Goal: Task Accomplishment & Management: Manage account settings

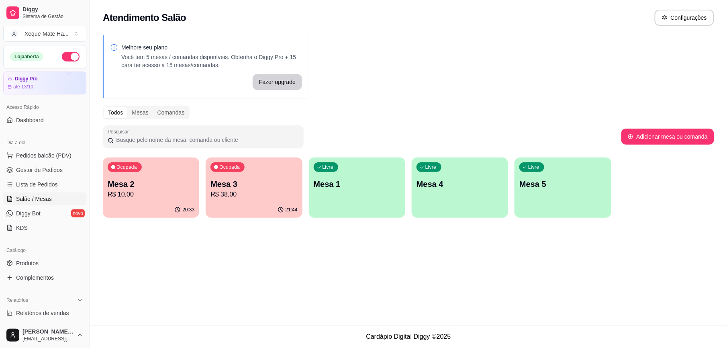
click at [135, 198] on p "R$ 10,00" at bounding box center [151, 195] width 87 height 10
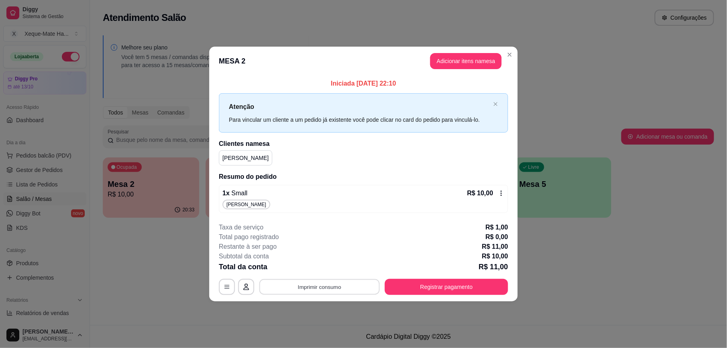
click at [328, 289] on button "Imprimir consumo" at bounding box center [320, 287] width 121 height 16
click at [509, 51] on icon "Close" at bounding box center [510, 54] width 6 height 6
click at [457, 289] on button "Registrar pagamento" at bounding box center [446, 287] width 123 height 16
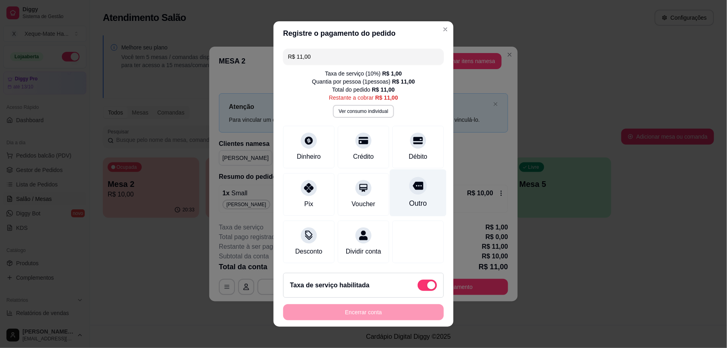
click at [403, 194] on div "Outro" at bounding box center [418, 193] width 57 height 47
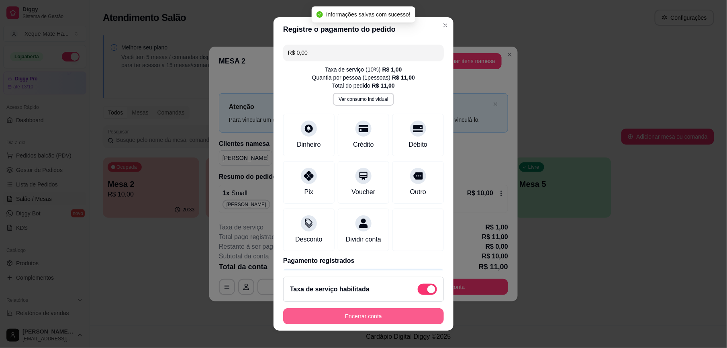
type input "R$ 0,00"
click at [346, 313] on button "Encerrar conta" at bounding box center [363, 316] width 161 height 16
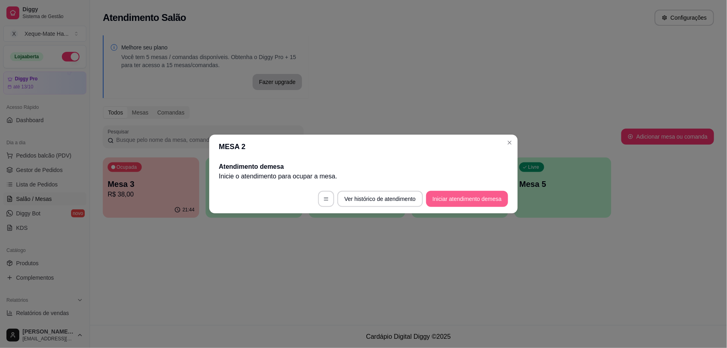
click at [450, 196] on button "Iniciar atendimento de mesa" at bounding box center [467, 199] width 82 height 16
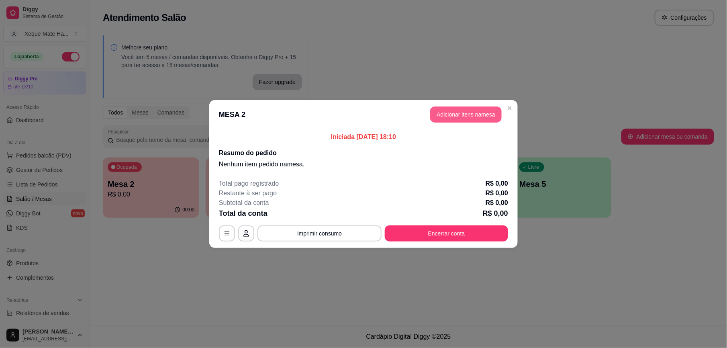
click at [463, 115] on button "Adicionar itens na mesa" at bounding box center [466, 114] width 72 height 16
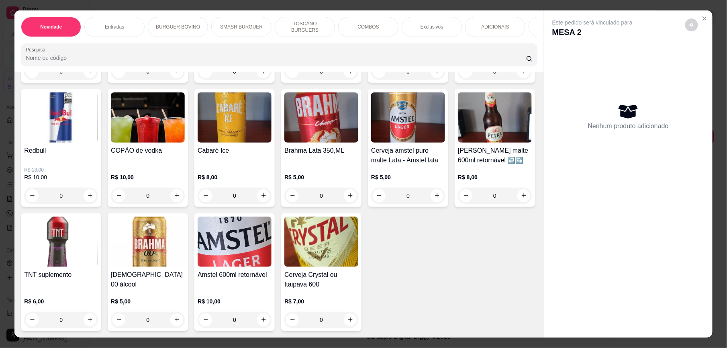
scroll to position [2356, 0]
click at [434, 195] on icon "increase-product-quantity" at bounding box center [437, 196] width 6 height 6
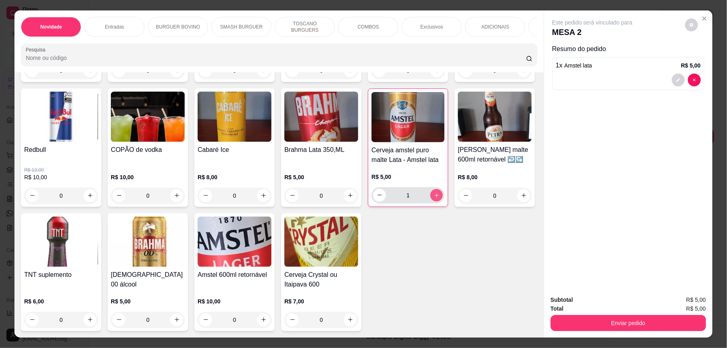
click at [434, 195] on icon "increase-product-quantity" at bounding box center [437, 196] width 6 height 6
click at [434, 195] on icon "increase-product-quantity" at bounding box center [437, 195] width 6 height 6
click at [377, 195] on icon "decrease-product-quantity" at bounding box center [380, 195] width 6 height 6
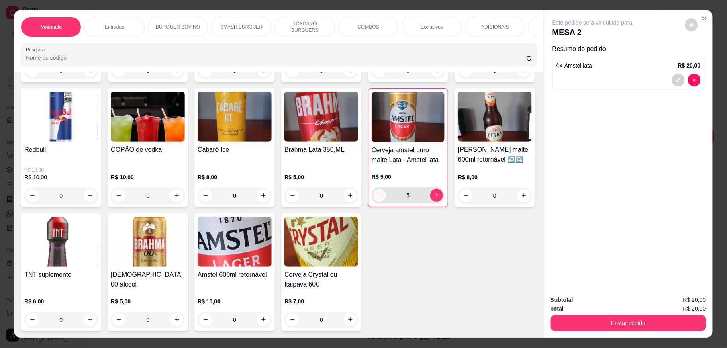
type input "4"
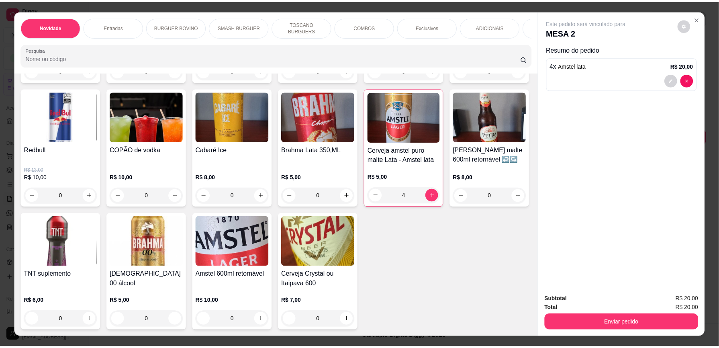
scroll to position [2309, 0]
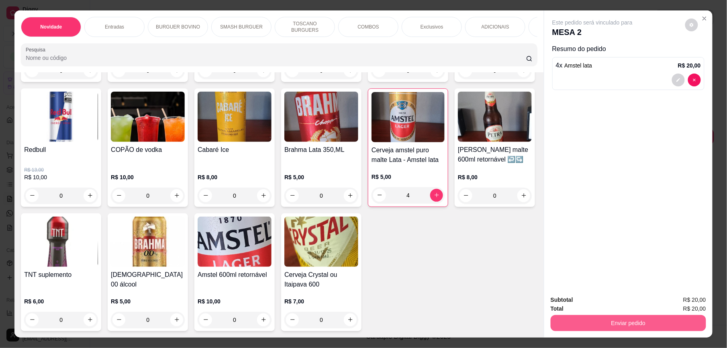
click at [601, 324] on button "Enviar pedido" at bounding box center [629, 323] width 156 height 16
click at [701, 299] on button "Enviar pedido" at bounding box center [684, 303] width 45 height 15
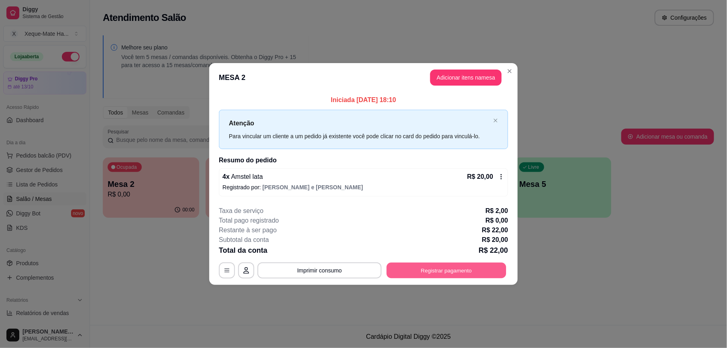
click at [462, 268] on button "Registrar pagamento" at bounding box center [447, 270] width 120 height 16
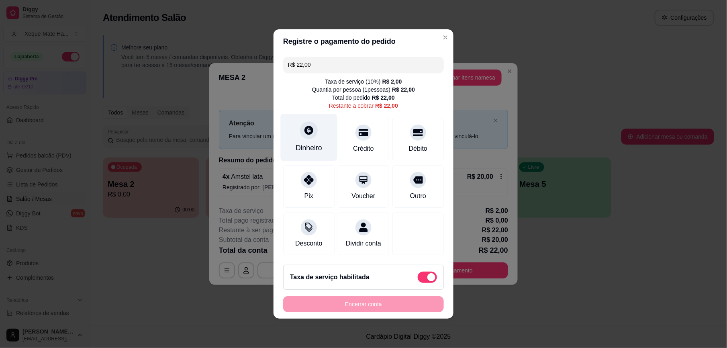
click at [313, 143] on div "Dinheiro" at bounding box center [309, 148] width 27 height 10
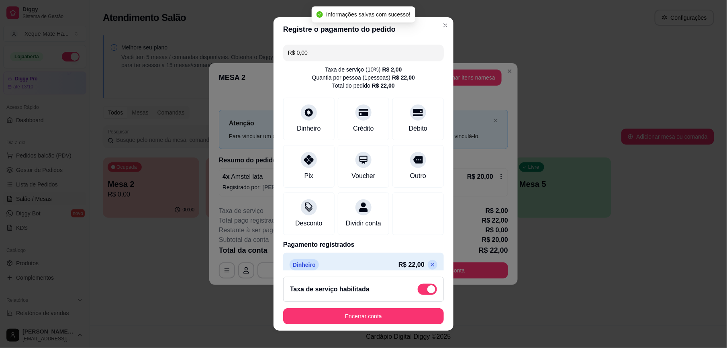
type input "R$ 0,00"
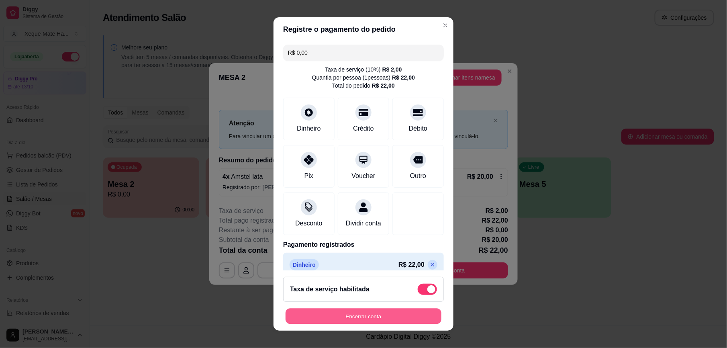
click at [351, 314] on button "Encerrar conta" at bounding box center [364, 316] width 156 height 16
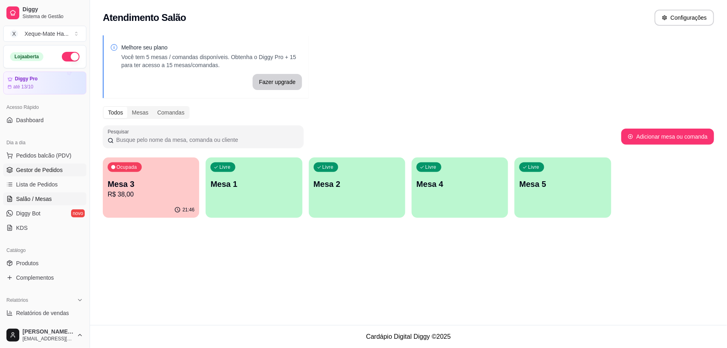
click at [52, 169] on span "Gestor de Pedidos" at bounding box center [39, 170] width 47 height 8
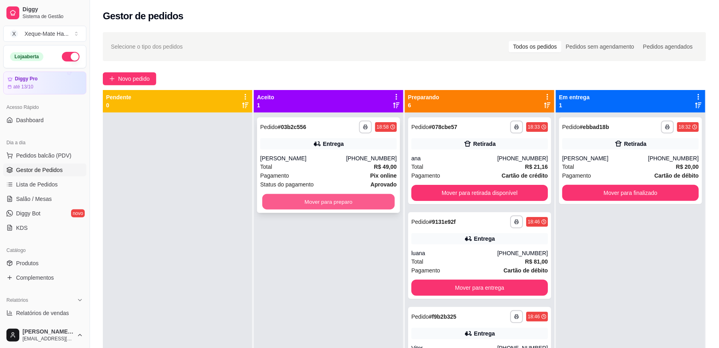
click at [334, 197] on button "Mover para preparo" at bounding box center [328, 202] width 133 height 16
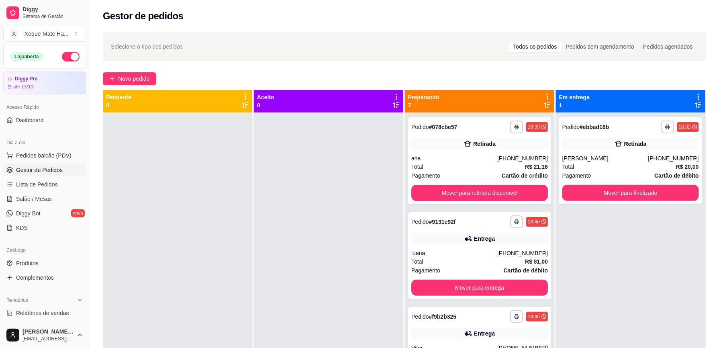
drag, startPoint x: 549, startPoint y: 198, endPoint x: 544, endPoint y: 200, distance: 5.4
click at [545, 200] on div "**********" at bounding box center [479, 287] width 149 height 348
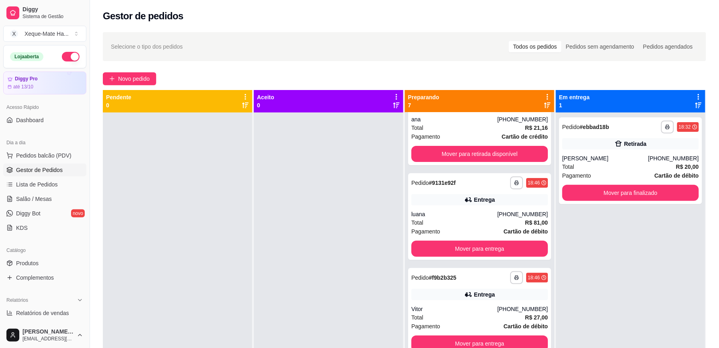
scroll to position [47, 0]
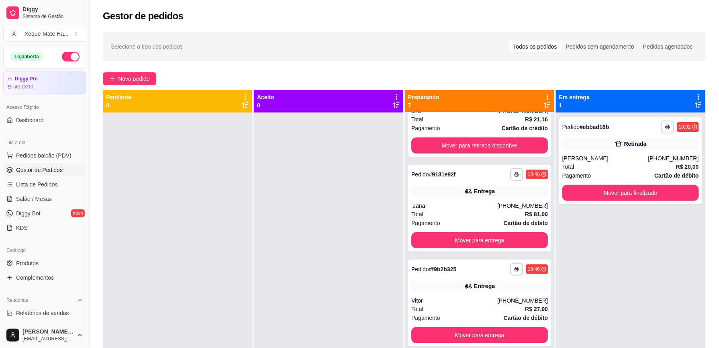
drag, startPoint x: 550, startPoint y: 227, endPoint x: 549, endPoint y: 248, distance: 20.1
click at [549, 247] on div "**********" at bounding box center [405, 264] width 604 height 348
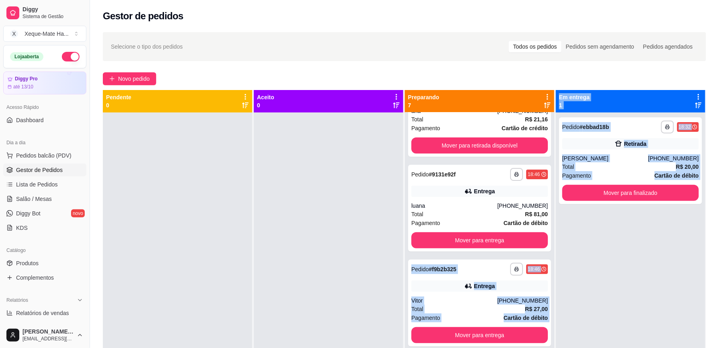
click at [663, 254] on div "**********" at bounding box center [630, 287] width 149 height 348
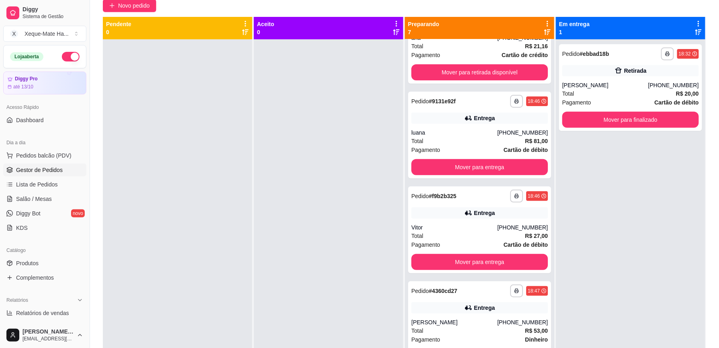
scroll to position [341, 0]
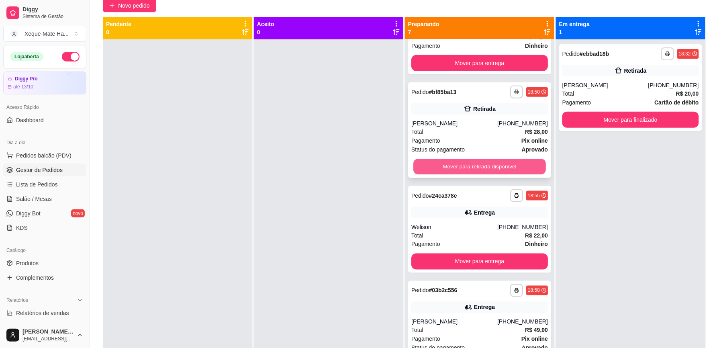
click at [495, 165] on button "Mover para retirada disponível" at bounding box center [480, 167] width 133 height 16
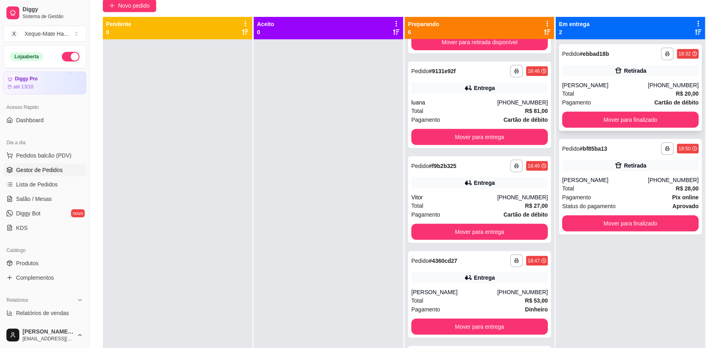
scroll to position [43, 0]
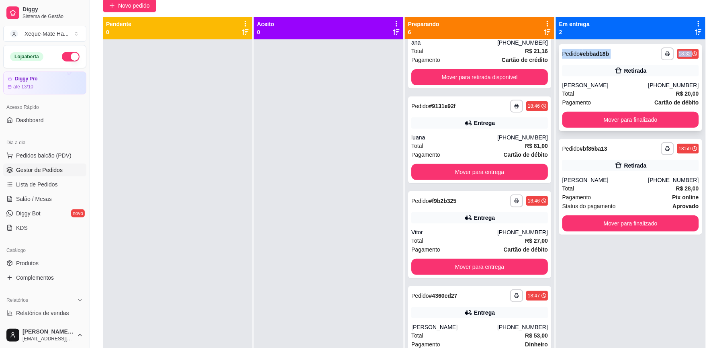
drag, startPoint x: 555, startPoint y: 55, endPoint x: 555, endPoint y: 45, distance: 10.1
click at [559, 45] on div "**********" at bounding box center [630, 87] width 143 height 87
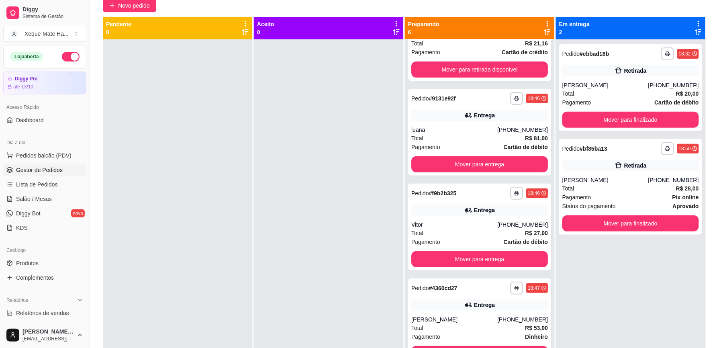
click at [604, 290] on div "**********" at bounding box center [630, 213] width 149 height 348
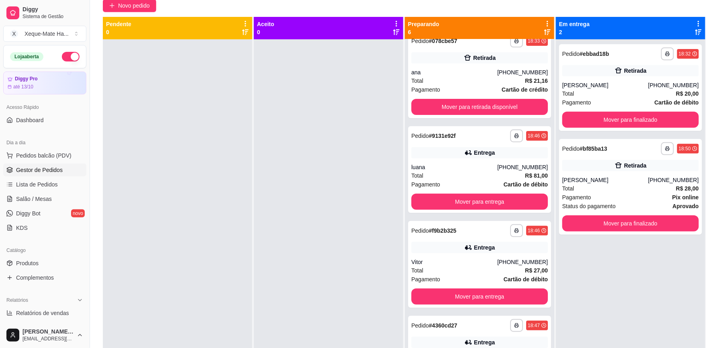
scroll to position [0, 0]
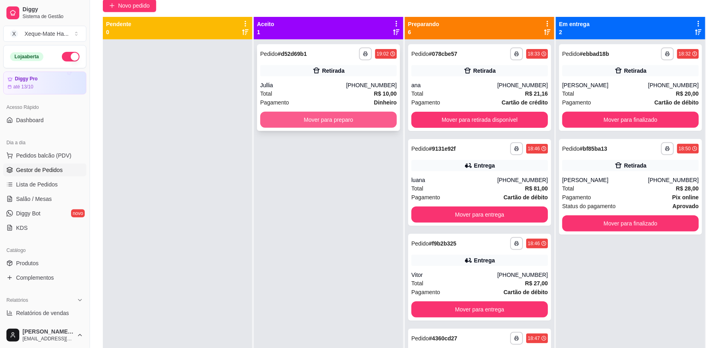
click at [333, 115] on button "Mover para preparo" at bounding box center [328, 120] width 137 height 16
click at [312, 116] on button "Mover para preparo" at bounding box center [328, 120] width 133 height 16
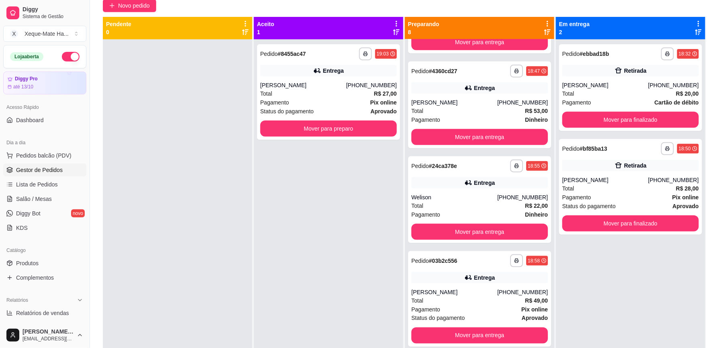
scroll to position [270, 0]
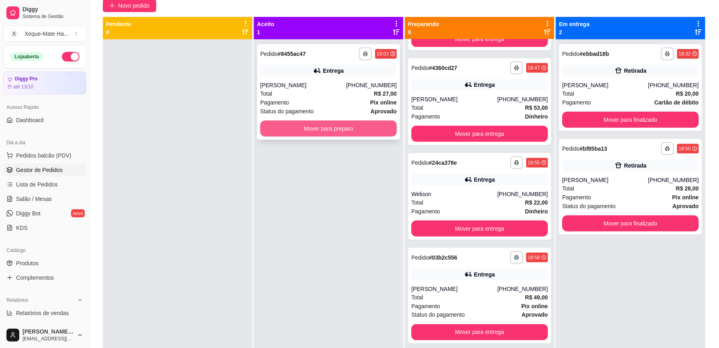
click at [344, 131] on button "Mover para preparo" at bounding box center [328, 129] width 137 height 16
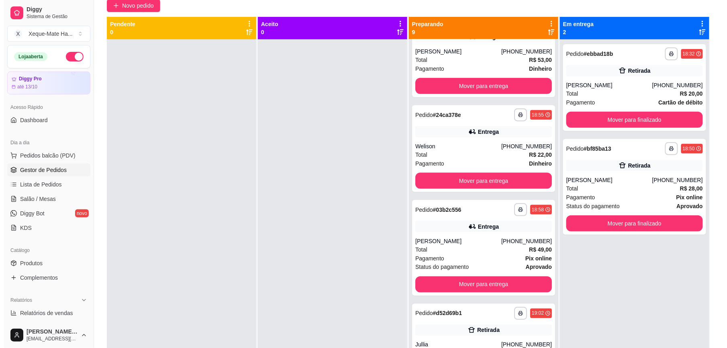
scroll to position [327, 0]
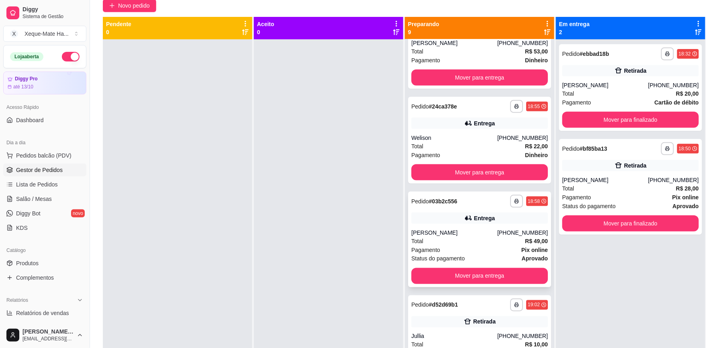
click at [459, 240] on div "Total R$ 49,00" at bounding box center [480, 241] width 137 height 9
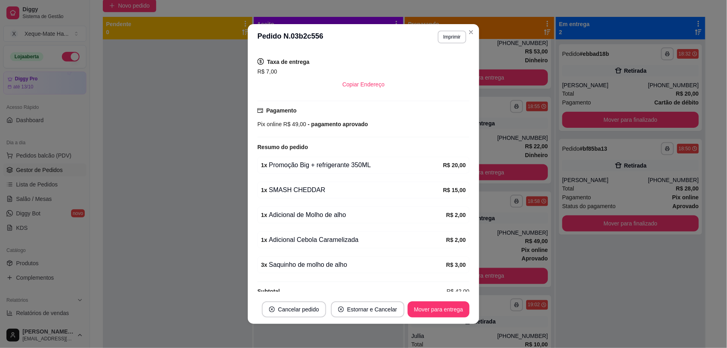
scroll to position [245, 0]
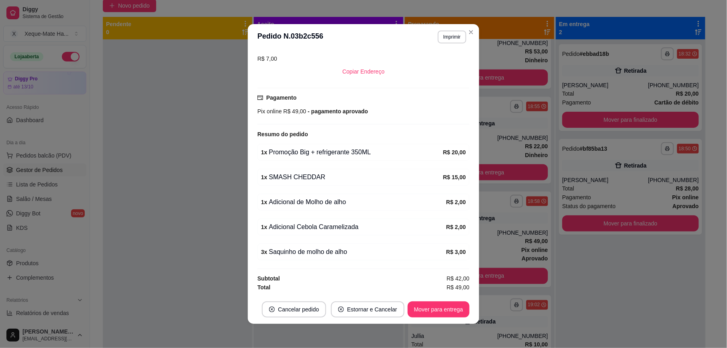
click at [463, 292] on div "Atenção Seu período de teste acabou no dia [DATE] . Essa funcionalidade está di…" at bounding box center [363, 172] width 231 height 245
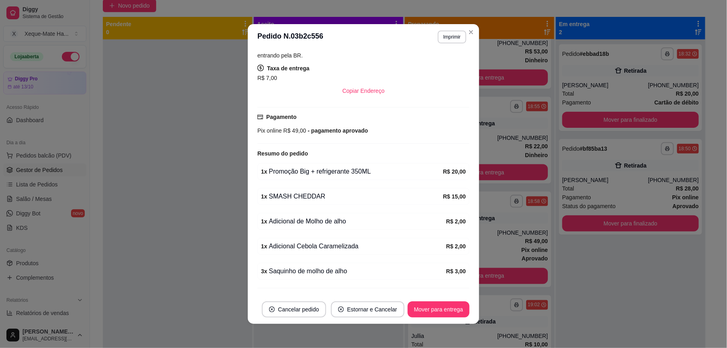
scroll to position [195, 0]
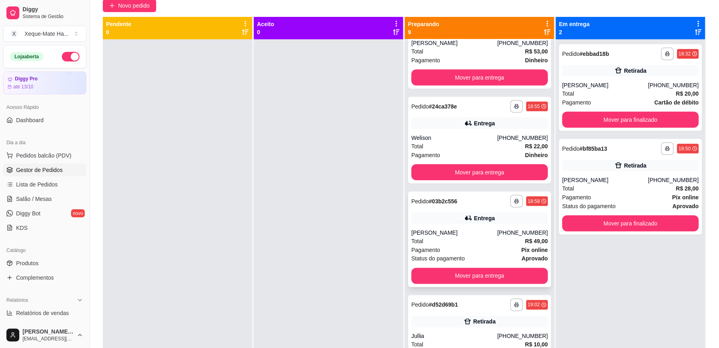
click at [474, 244] on div "Total R$ 49,00" at bounding box center [480, 241] width 137 height 9
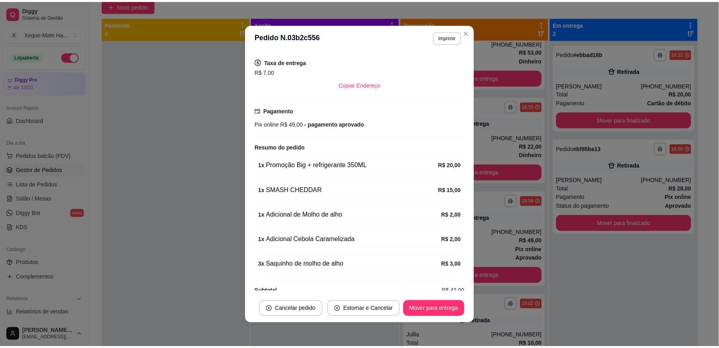
scroll to position [245, 0]
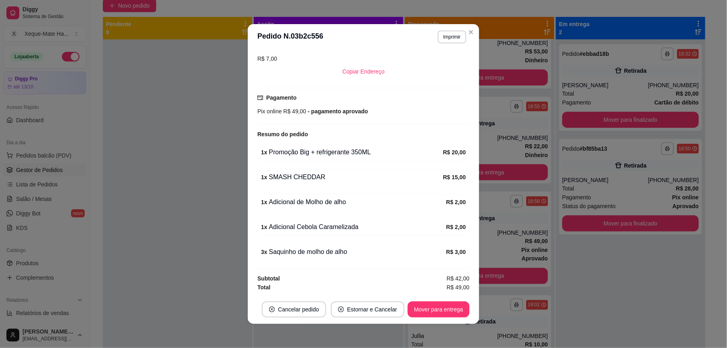
click at [475, 266] on div "Atenção Seu período de teste acabou no dia [DATE] . Essa funcionalidade está di…" at bounding box center [363, 172] width 231 height 245
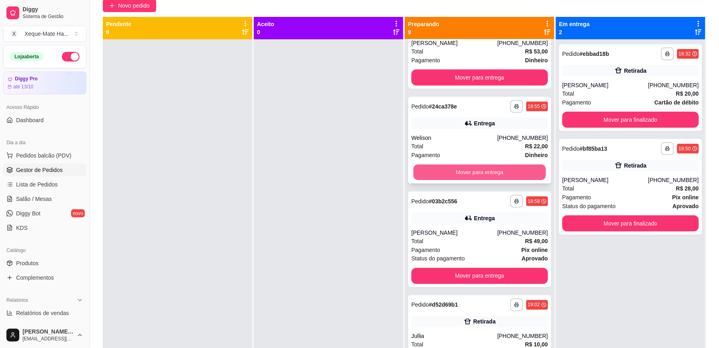
click at [484, 169] on button "Mover para entrega" at bounding box center [480, 173] width 133 height 16
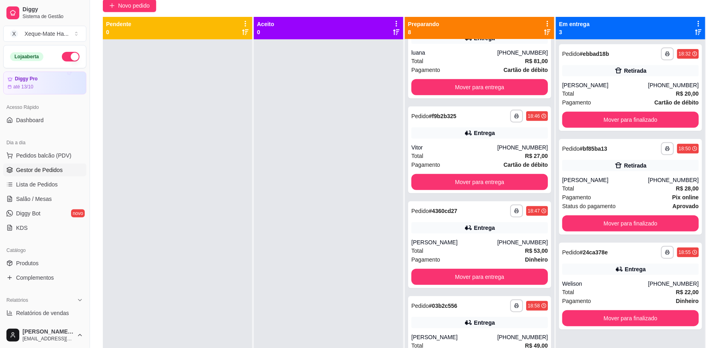
scroll to position [124, 0]
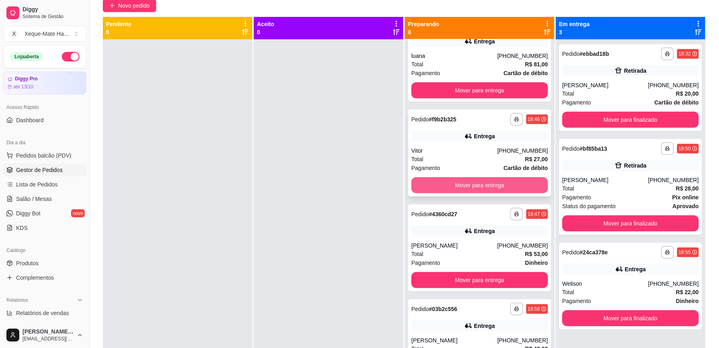
click at [475, 184] on button "Mover para entrega" at bounding box center [480, 185] width 137 height 16
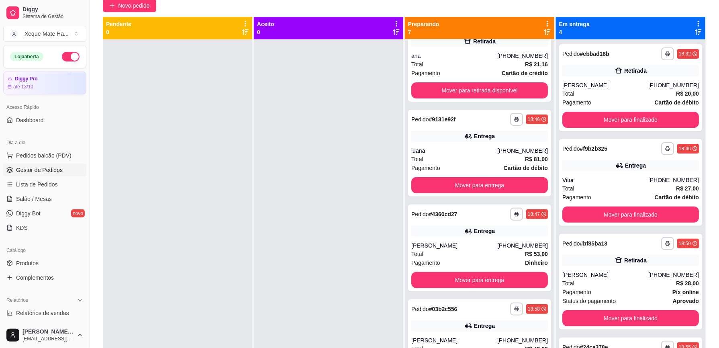
scroll to position [0, 0]
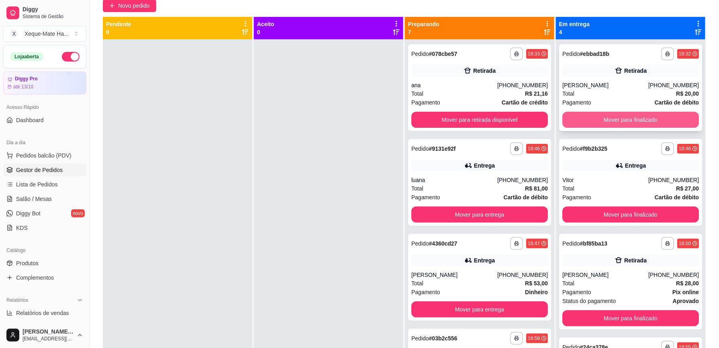
click at [611, 118] on button "Mover para finalizado" at bounding box center [631, 120] width 137 height 16
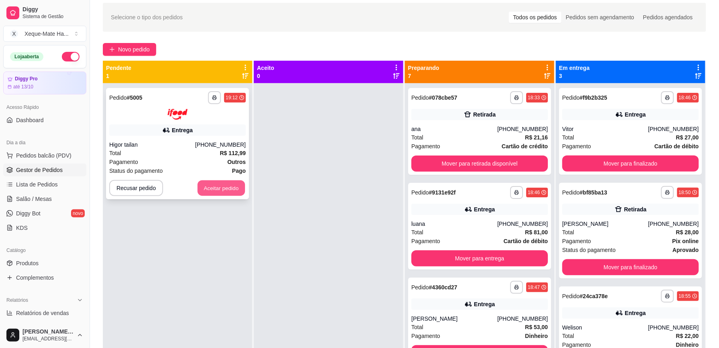
click at [225, 186] on button "Aceitar pedido" at bounding box center [221, 188] width 47 height 16
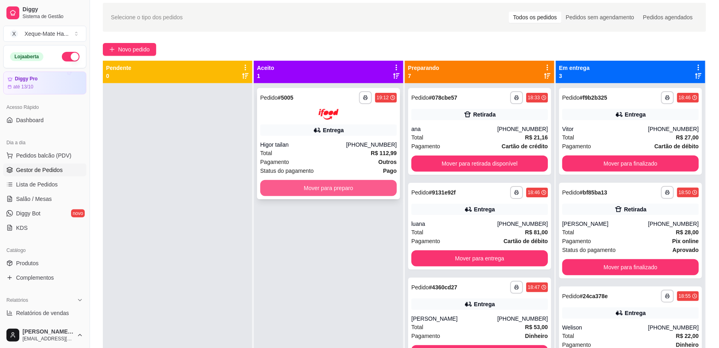
click at [328, 185] on button "Mover para preparo" at bounding box center [328, 188] width 137 height 16
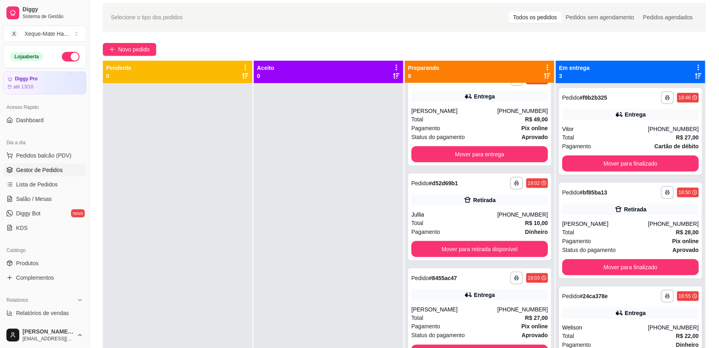
scroll to position [301, 0]
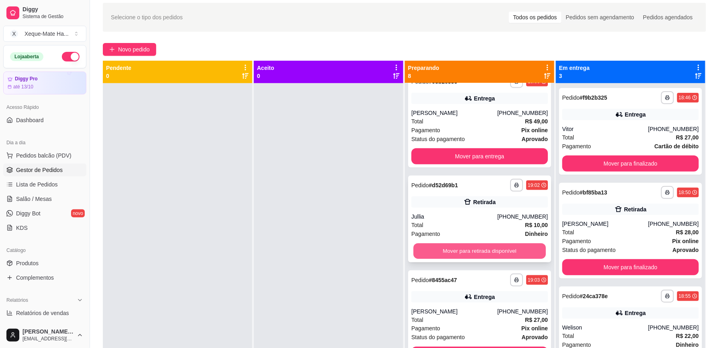
click at [510, 248] on button "Mover para retirada disponível" at bounding box center [480, 252] width 133 height 16
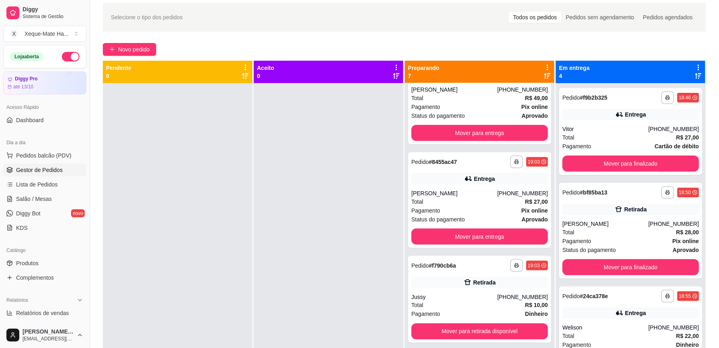
scroll to position [365, 0]
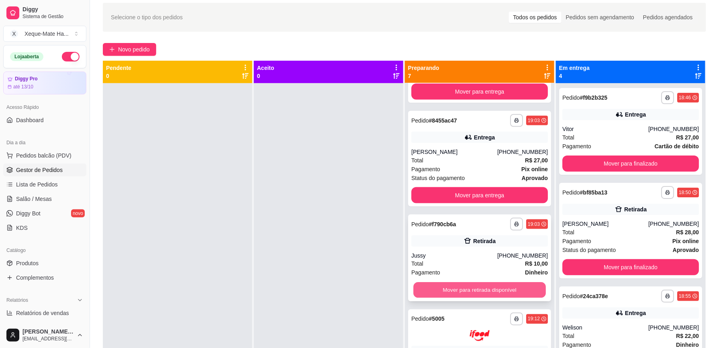
click at [518, 290] on button "Mover para retirada disponível" at bounding box center [480, 291] width 133 height 16
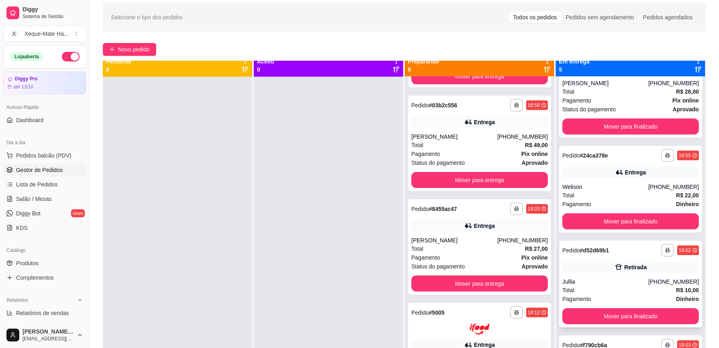
scroll to position [8, 0]
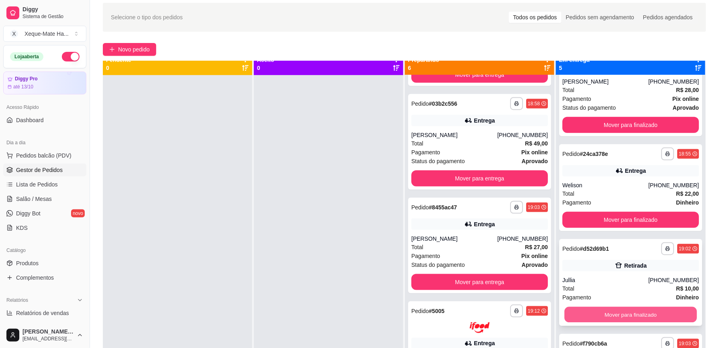
click at [638, 311] on button "Mover para finalizado" at bounding box center [631, 315] width 133 height 16
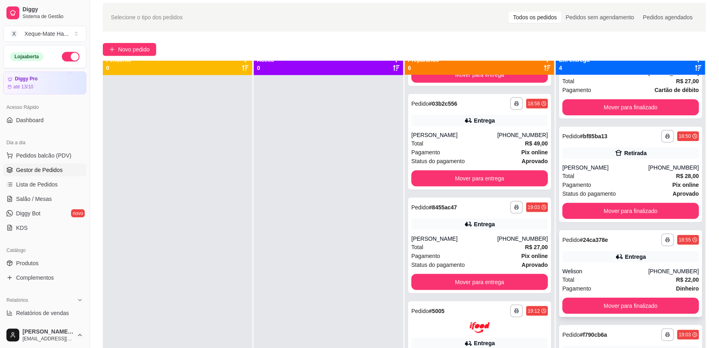
scroll to position [48, 0]
click at [640, 287] on div "Pagamento Dinheiro" at bounding box center [631, 288] width 137 height 9
click at [494, 179] on button "Mover para entrega" at bounding box center [480, 179] width 133 height 16
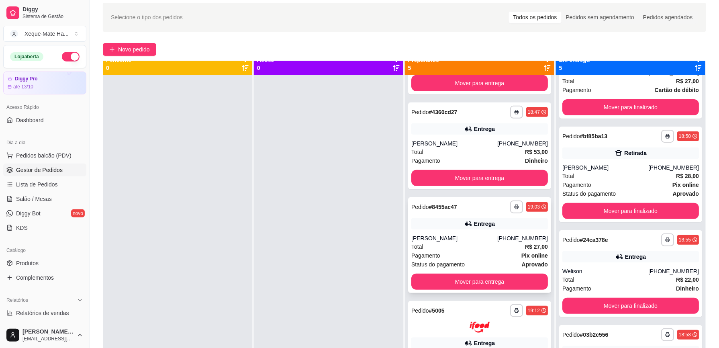
scroll to position [134, 0]
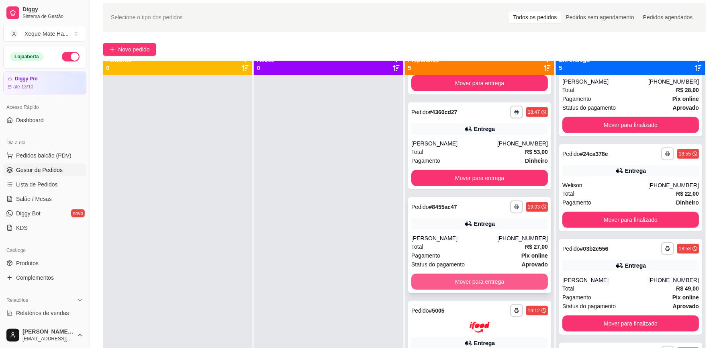
click at [465, 285] on button "Mover para entrega" at bounding box center [480, 282] width 137 height 16
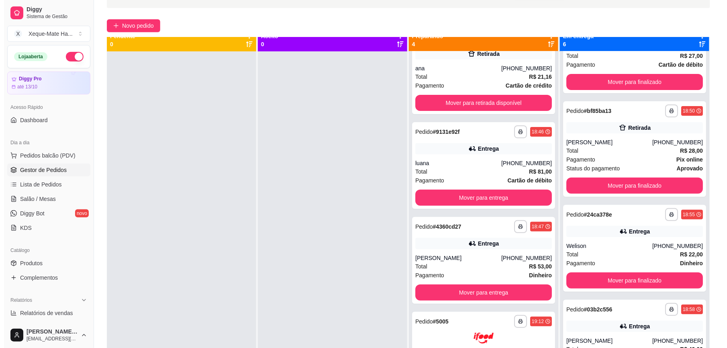
scroll to position [8, 0]
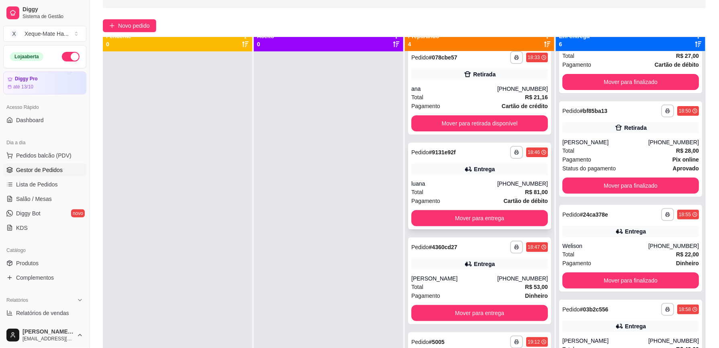
click at [452, 186] on div "luana" at bounding box center [455, 184] width 86 height 8
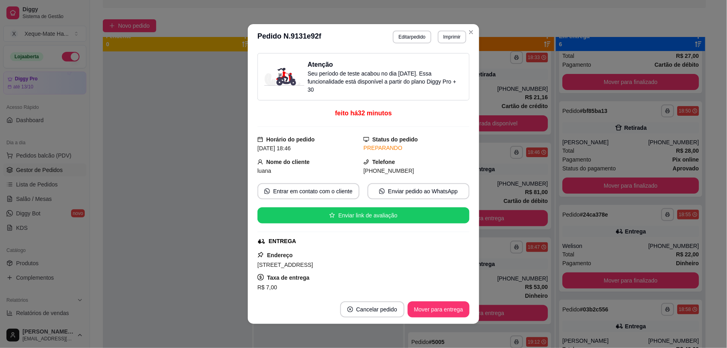
drag, startPoint x: 467, startPoint y: 152, endPoint x: 465, endPoint y: 169, distance: 17.4
click at [465, 169] on div "Atenção Seu período de teste acabou no dia [DATE] . Essa funcionalidade está di…" at bounding box center [363, 172] width 231 height 245
drag, startPoint x: 465, startPoint y: 169, endPoint x: 441, endPoint y: 164, distance: 24.3
click at [441, 164] on div "Telefone [PHONE_NUMBER]" at bounding box center [417, 167] width 106 height 18
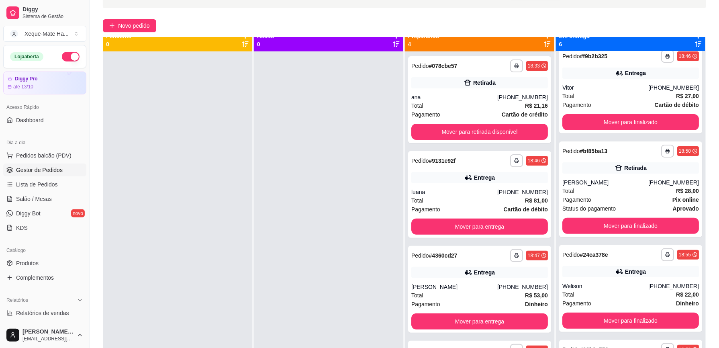
scroll to position [0, 0]
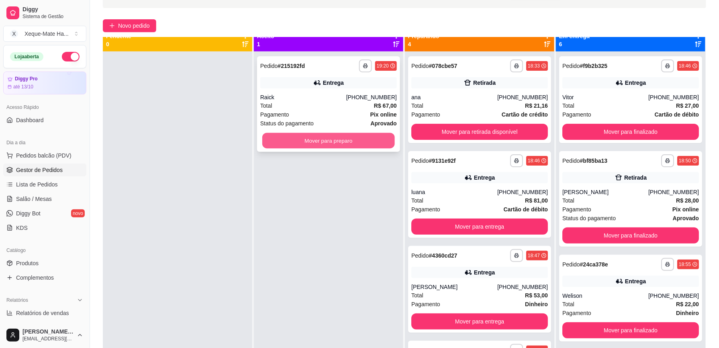
click at [350, 142] on button "Mover para preparo" at bounding box center [328, 141] width 133 height 16
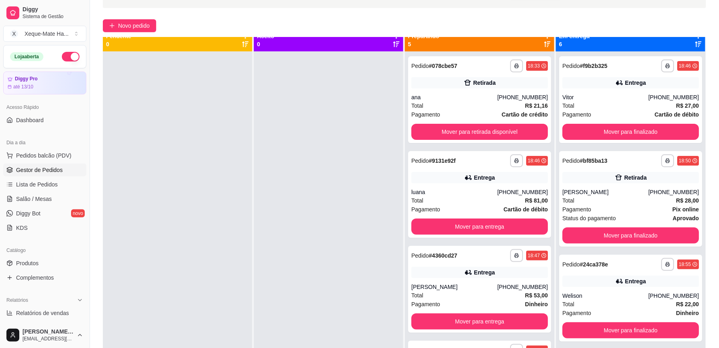
click at [332, 109] on div at bounding box center [328, 225] width 149 height 348
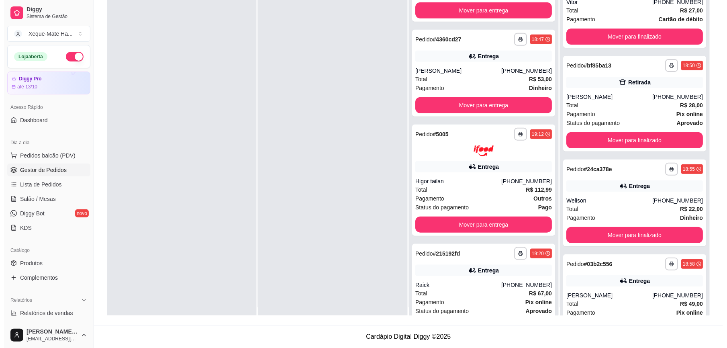
scroll to position [155, 0]
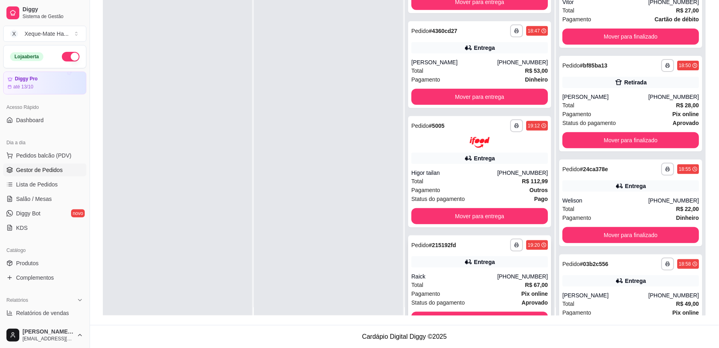
click at [468, 285] on div "Total R$ 67,00" at bounding box center [480, 285] width 137 height 9
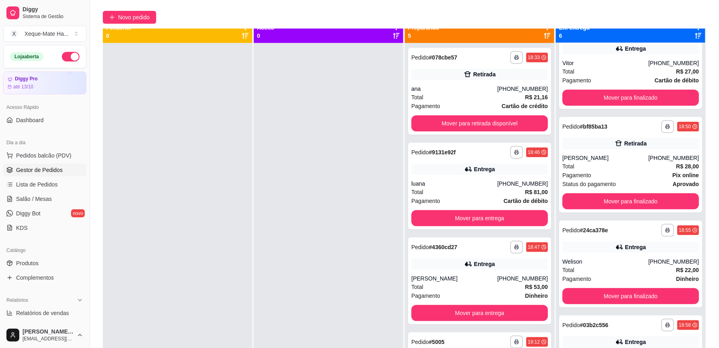
scroll to position [54, 0]
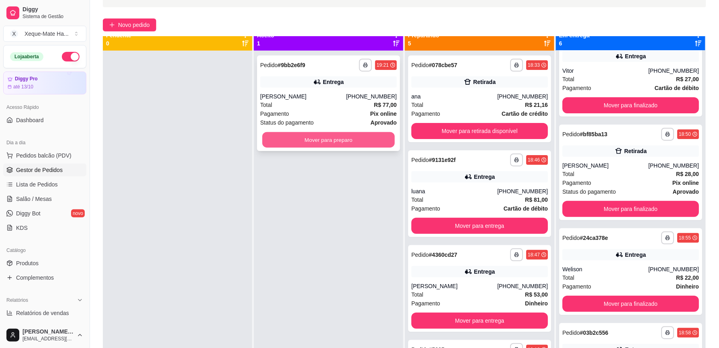
click at [309, 144] on button "Mover para preparo" at bounding box center [328, 140] width 133 height 16
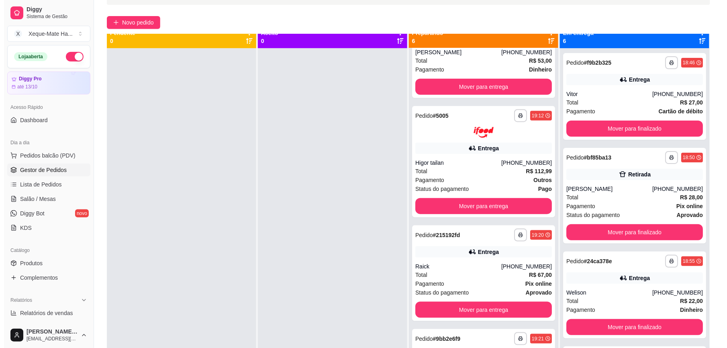
scroll to position [270, 0]
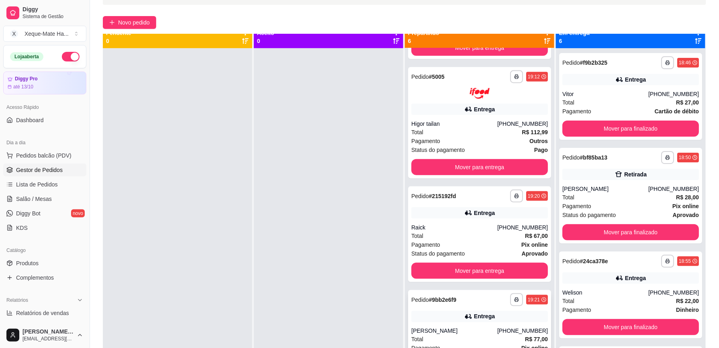
click at [461, 328] on div "[PERSON_NAME]" at bounding box center [455, 331] width 86 height 8
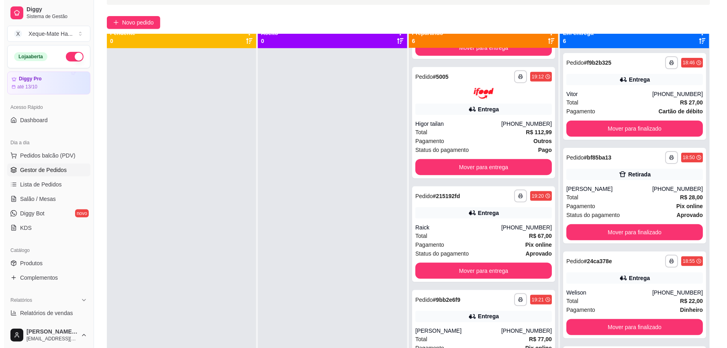
scroll to position [0, 0]
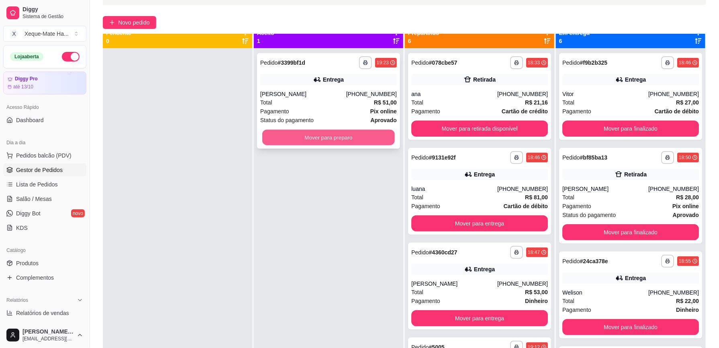
click at [313, 136] on button "Mover para preparo" at bounding box center [328, 138] width 133 height 16
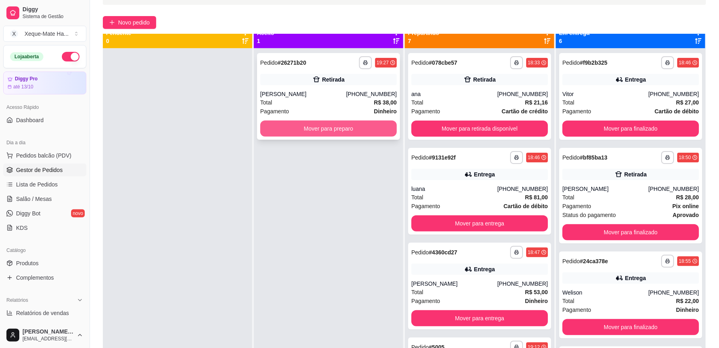
click at [303, 129] on button "Mover para preparo" at bounding box center [328, 129] width 137 height 16
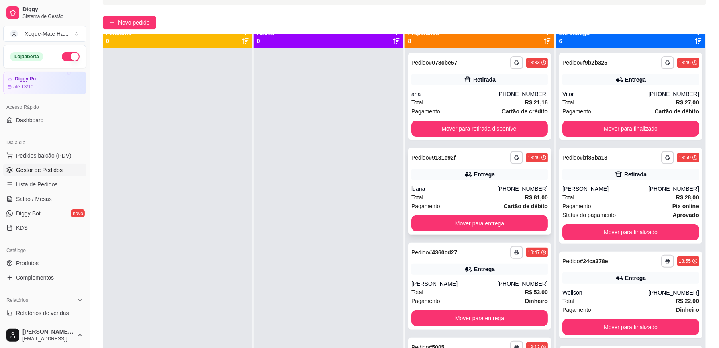
click at [473, 197] on div "Total R$ 81,00" at bounding box center [480, 197] width 137 height 9
click at [469, 197] on div "Total R$ 81,00" at bounding box center [480, 197] width 137 height 9
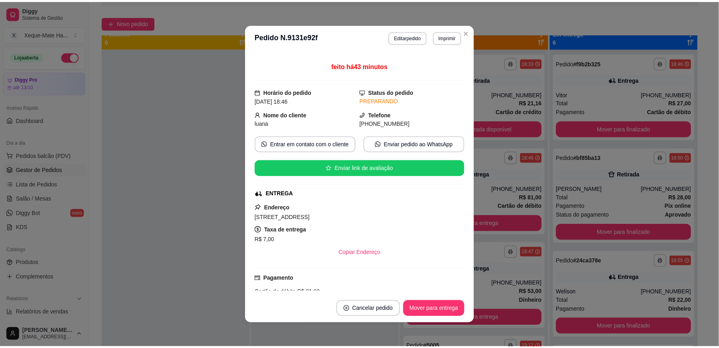
scroll to position [12, 0]
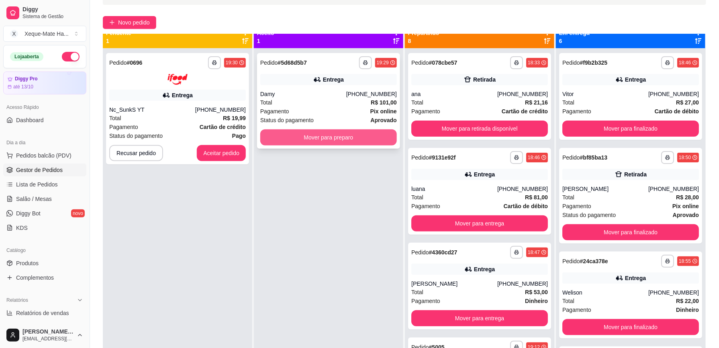
click at [368, 134] on button "Mover para preparo" at bounding box center [328, 137] width 137 height 16
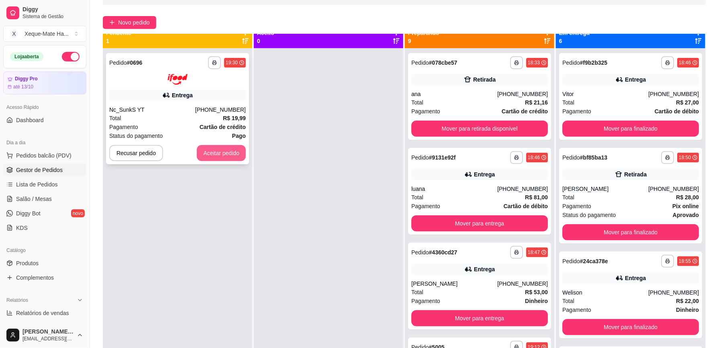
click at [224, 155] on button "Aceitar pedido" at bounding box center [221, 153] width 49 height 16
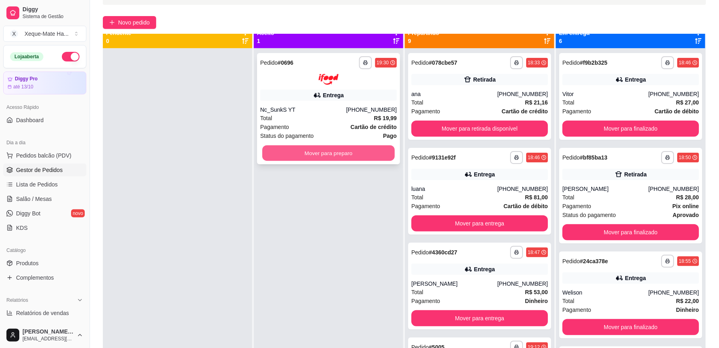
click at [303, 150] on button "Mover para preparo" at bounding box center [328, 153] width 133 height 16
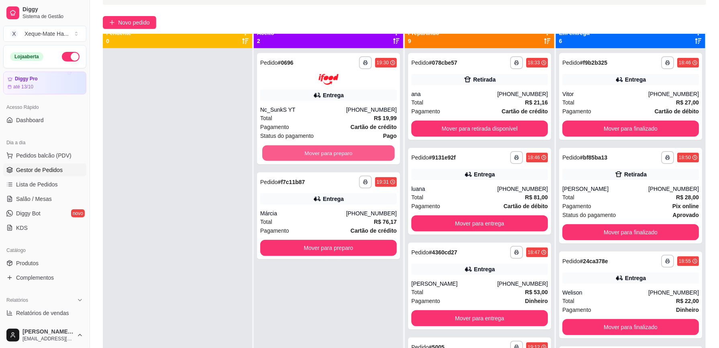
click at [304, 150] on button "Mover para preparo" at bounding box center [328, 153] width 133 height 16
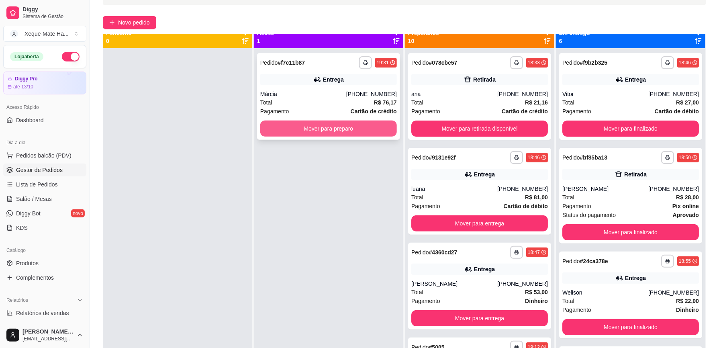
click at [323, 126] on button "Mover para preparo" at bounding box center [328, 129] width 137 height 16
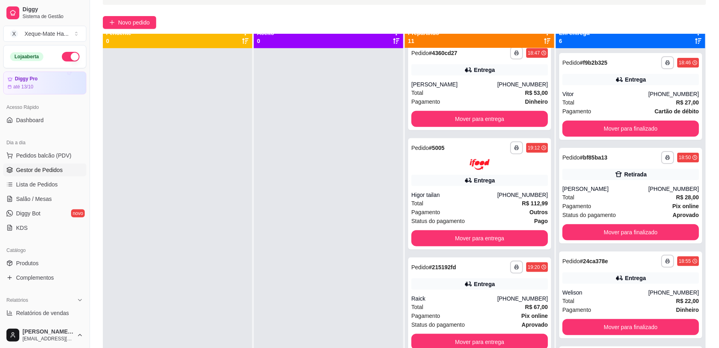
scroll to position [0, 0]
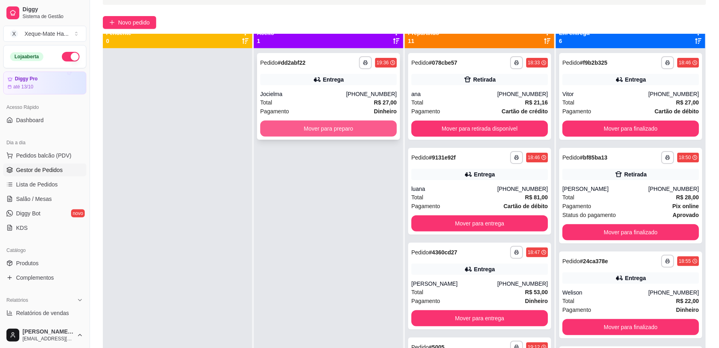
click at [362, 126] on button "Mover para preparo" at bounding box center [328, 129] width 137 height 16
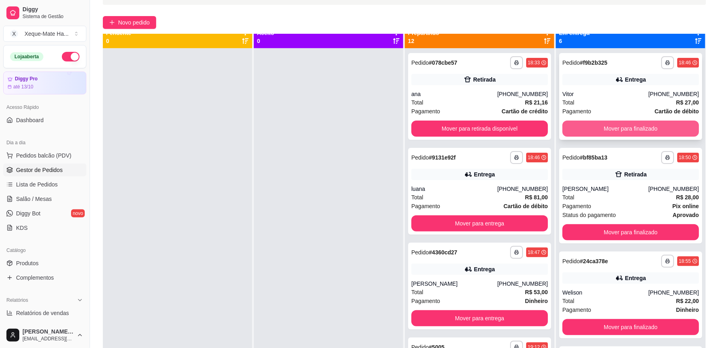
click at [612, 131] on button "Mover para finalizado" at bounding box center [631, 129] width 137 height 16
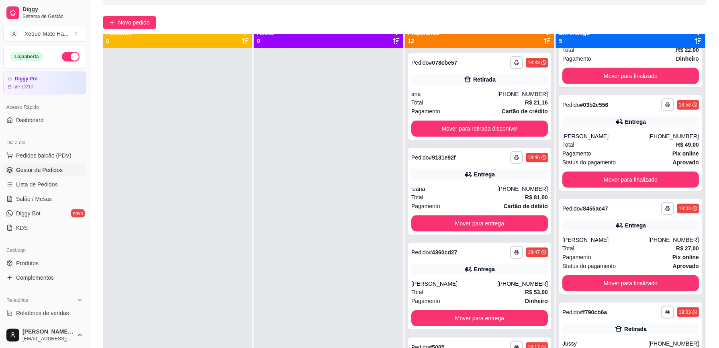
scroll to position [161, 0]
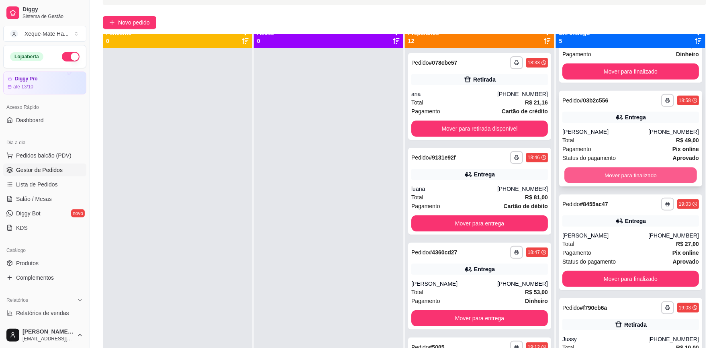
click at [635, 176] on button "Mover para finalizado" at bounding box center [631, 176] width 133 height 16
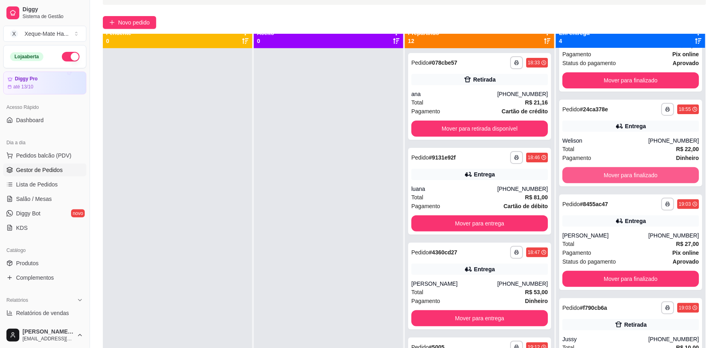
scroll to position [57, 0]
click at [635, 176] on button "Mover para finalizado" at bounding box center [631, 176] width 133 height 16
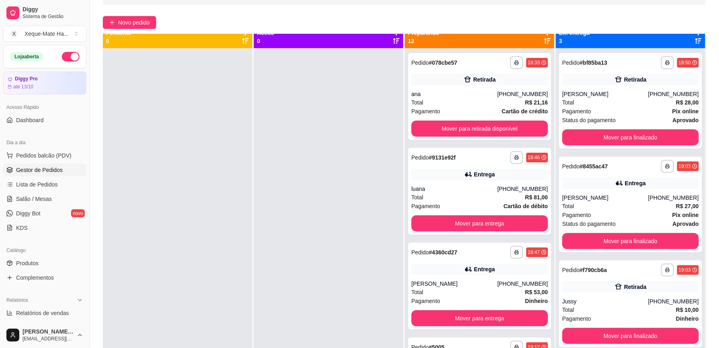
scroll to position [0, 0]
click at [666, 243] on button "Mover para finalizado" at bounding box center [631, 241] width 137 height 16
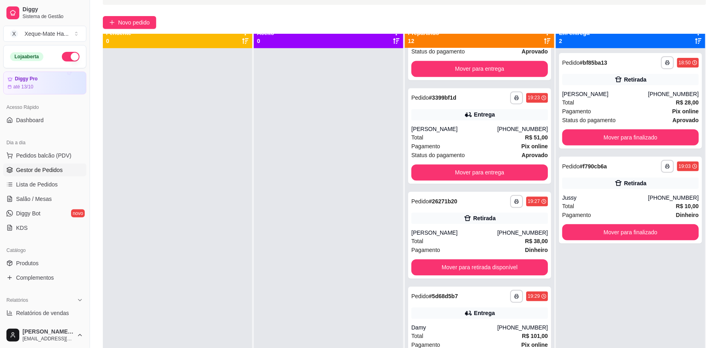
scroll to position [649, 0]
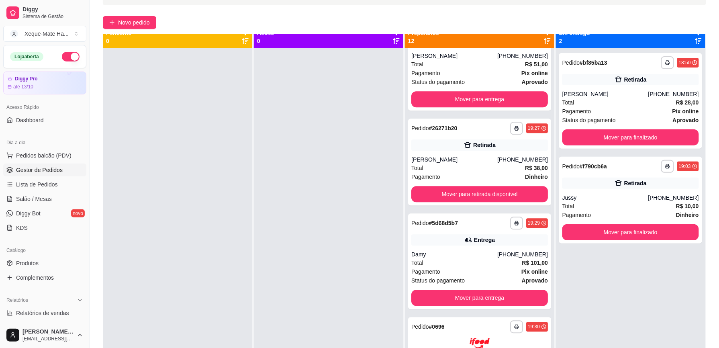
drag, startPoint x: 550, startPoint y: 310, endPoint x: 551, endPoint y: 326, distance: 15.3
click at [556, 326] on div "**********" at bounding box center [630, 222] width 149 height 348
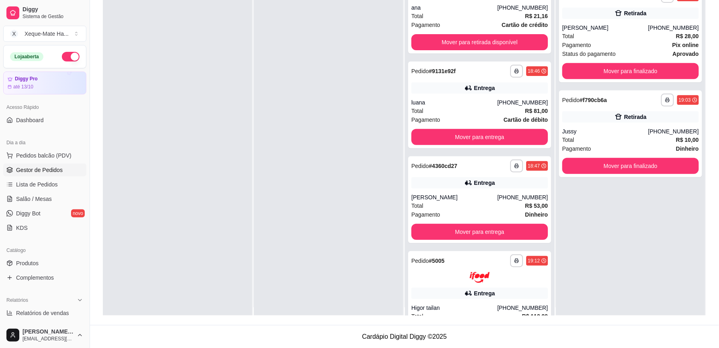
scroll to position [0, 0]
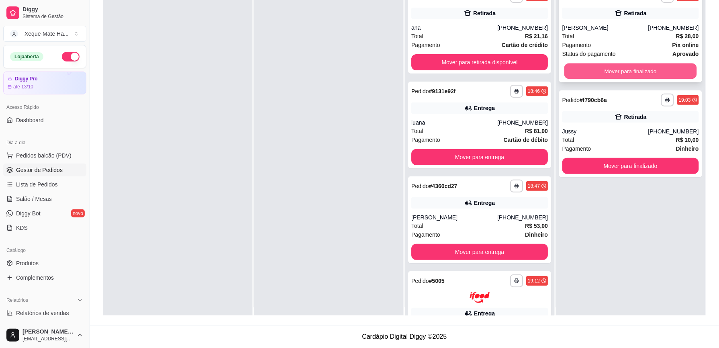
click at [635, 72] on button "Mover para finalizado" at bounding box center [631, 71] width 133 height 16
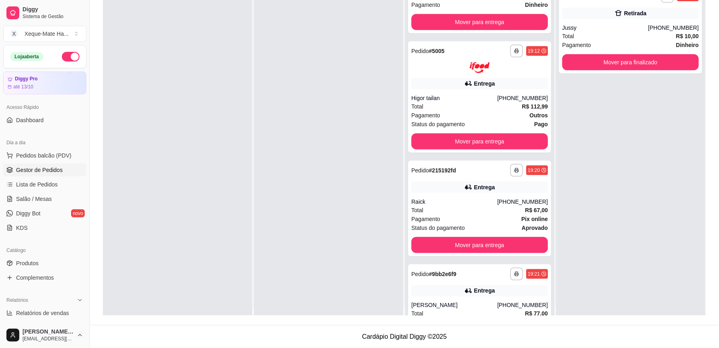
scroll to position [235, 0]
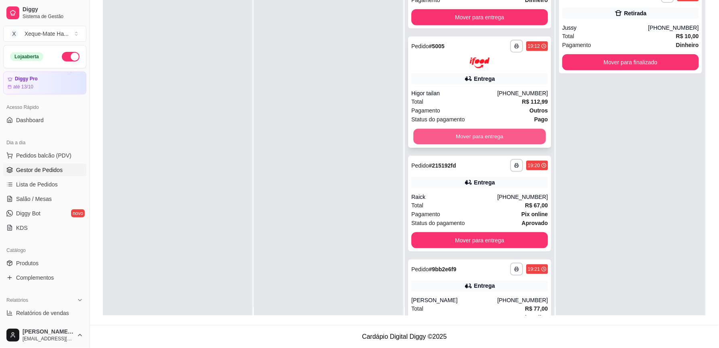
click at [499, 134] on button "Mover para entrega" at bounding box center [480, 137] width 133 height 16
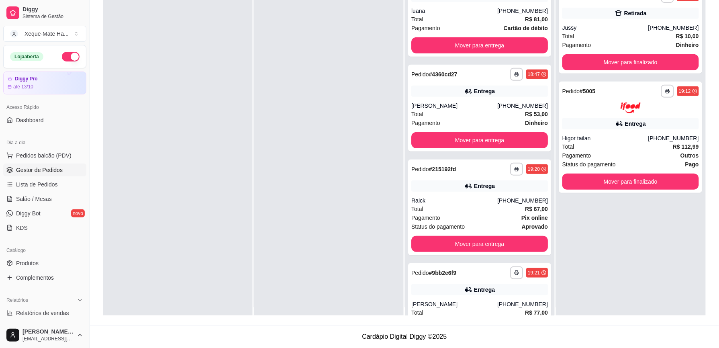
scroll to position [90, 0]
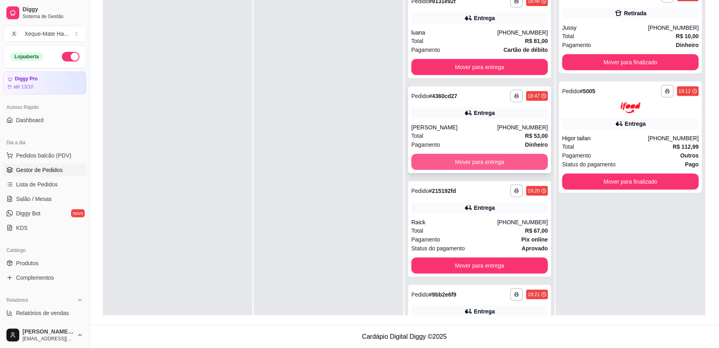
click at [482, 163] on button "Mover para entrega" at bounding box center [480, 162] width 137 height 16
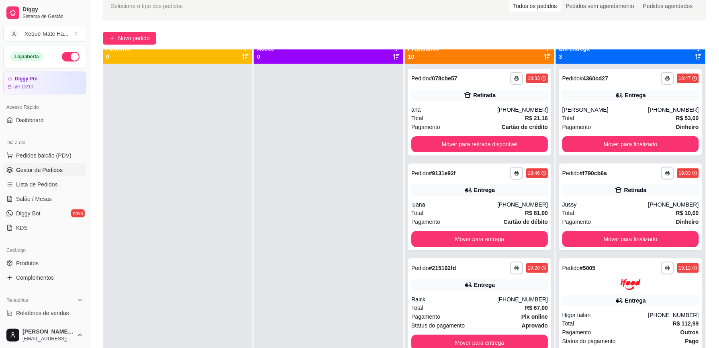
scroll to position [38, 0]
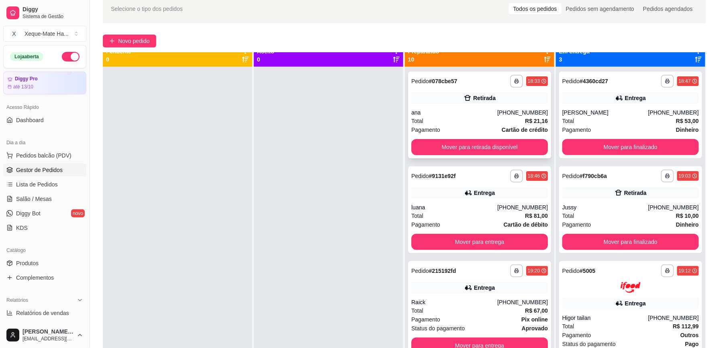
click at [460, 115] on div "ana" at bounding box center [455, 113] width 86 height 8
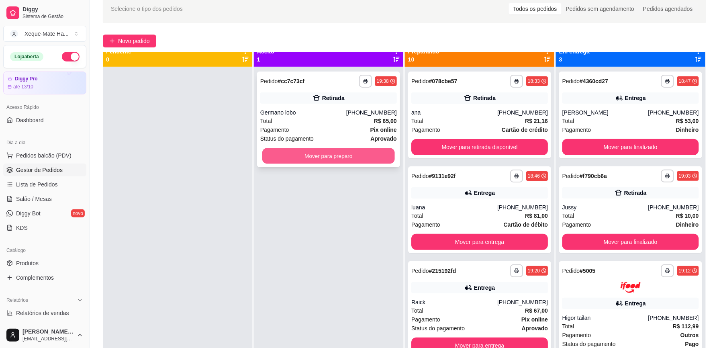
click at [293, 153] on button "Mover para preparo" at bounding box center [328, 156] width 133 height 16
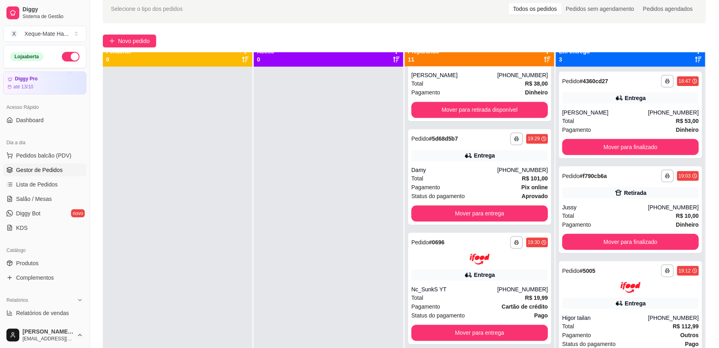
scroll to position [564, 0]
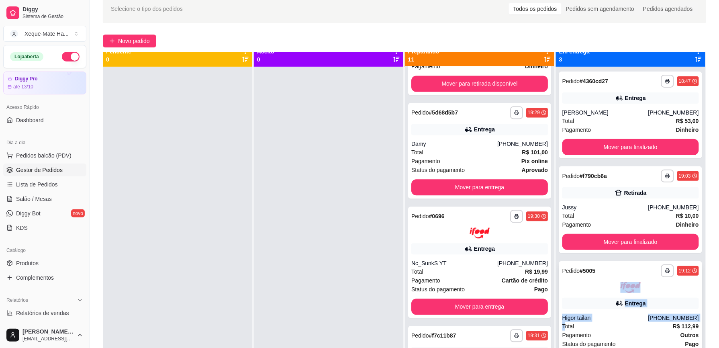
drag, startPoint x: 559, startPoint y: 326, endPoint x: 561, endPoint y: 277, distance: 48.7
click at [561, 277] on div "**********" at bounding box center [630, 316] width 143 height 111
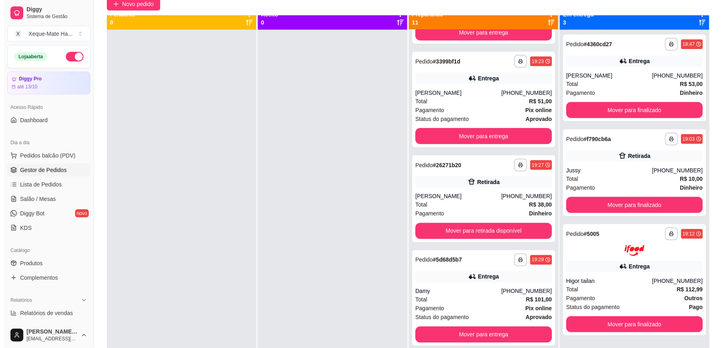
scroll to position [387, 0]
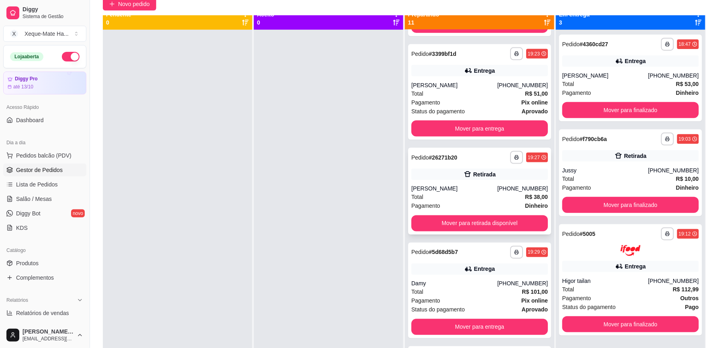
click at [468, 195] on div "Total R$ 38,00" at bounding box center [480, 197] width 137 height 9
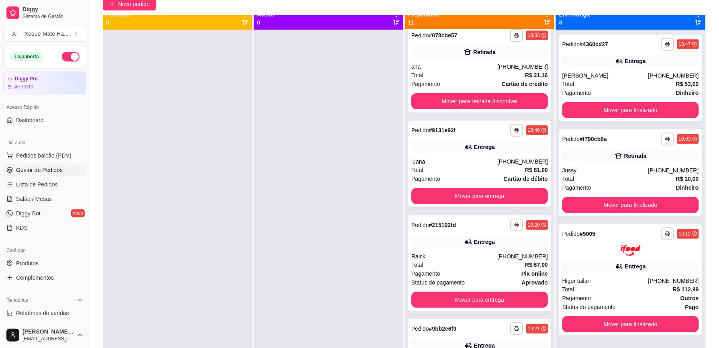
scroll to position [0, 0]
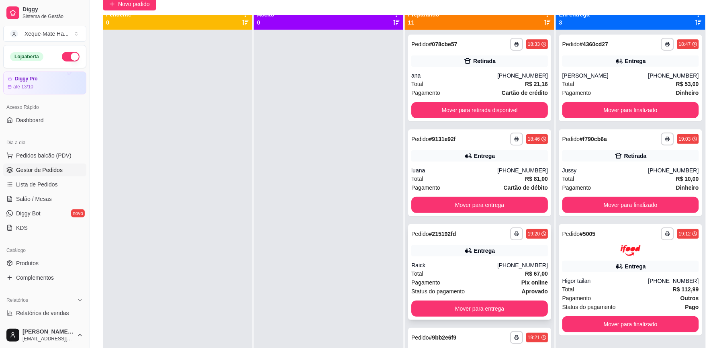
click at [471, 282] on div "Pagamento Pix online" at bounding box center [480, 282] width 137 height 9
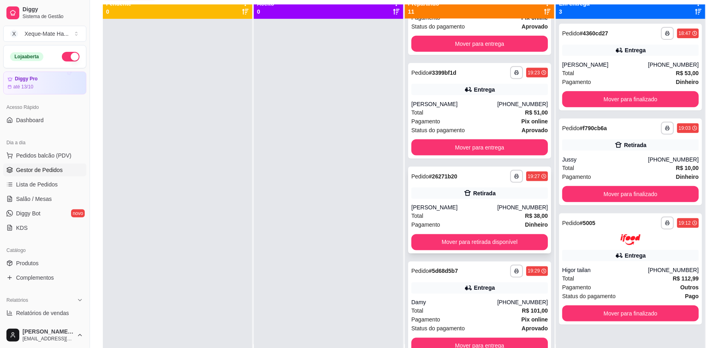
scroll to position [362, 0]
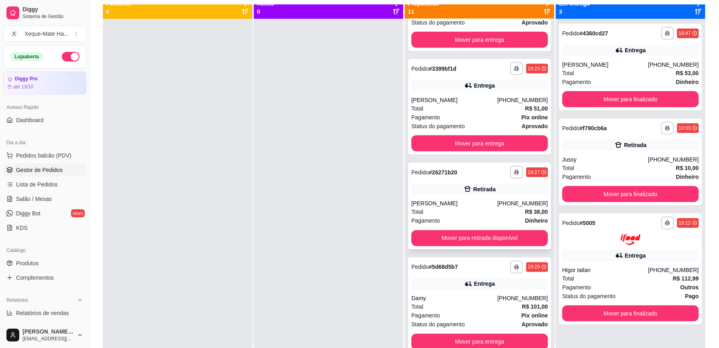
click at [453, 203] on div "[PERSON_NAME]" at bounding box center [455, 204] width 86 height 8
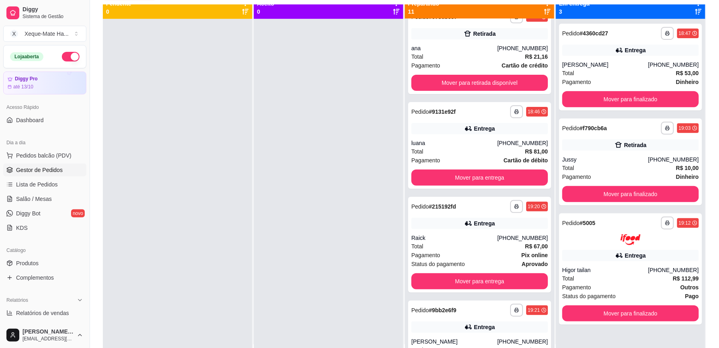
scroll to position [0, 0]
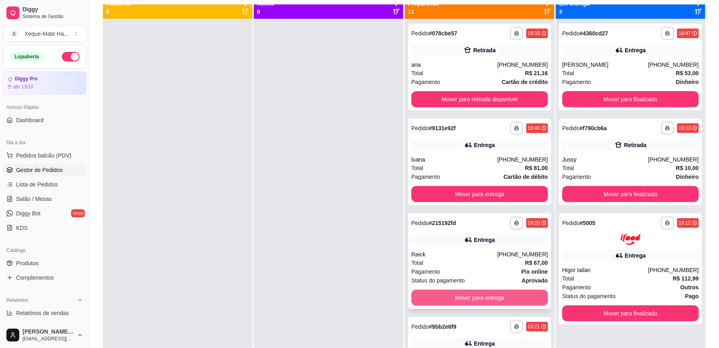
click at [515, 295] on button "Mover para entrega" at bounding box center [480, 298] width 137 height 16
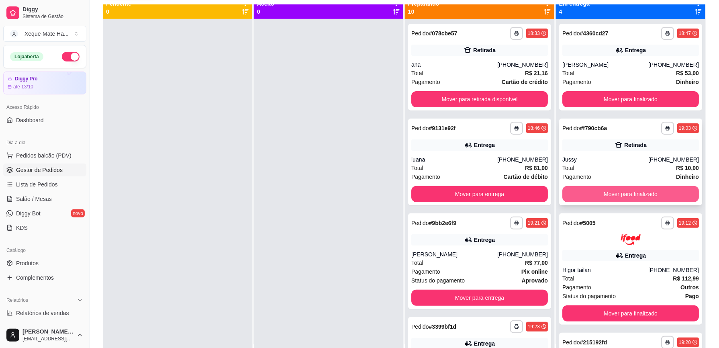
click at [657, 193] on button "Mover para finalizado" at bounding box center [631, 194] width 137 height 16
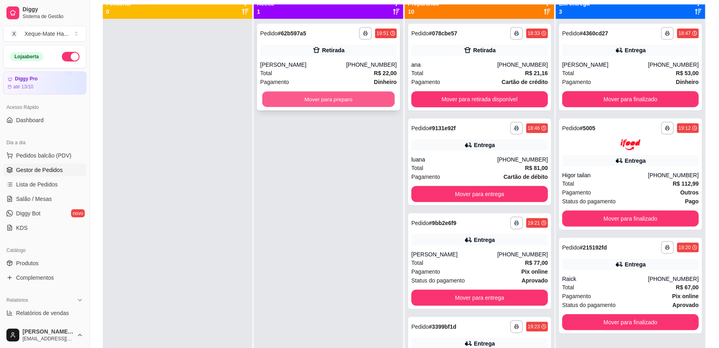
click at [357, 98] on button "Mover para preparo" at bounding box center [328, 100] width 133 height 16
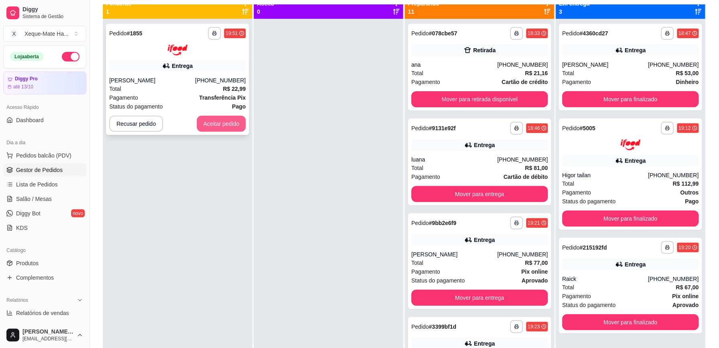
click at [233, 120] on button "Aceitar pedido" at bounding box center [221, 124] width 49 height 16
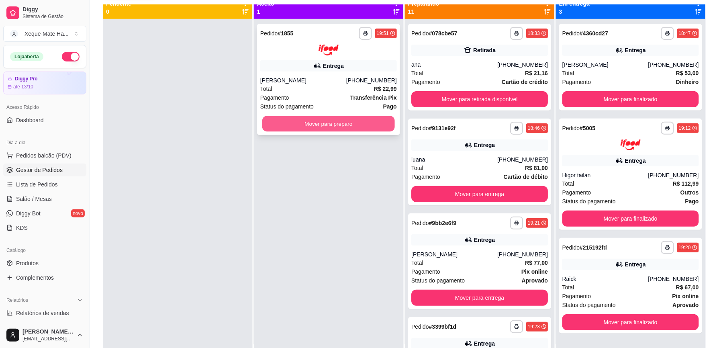
click at [312, 119] on button "Mover para preparo" at bounding box center [328, 124] width 133 height 16
click at [319, 121] on button "Mover para preparo" at bounding box center [328, 124] width 137 height 16
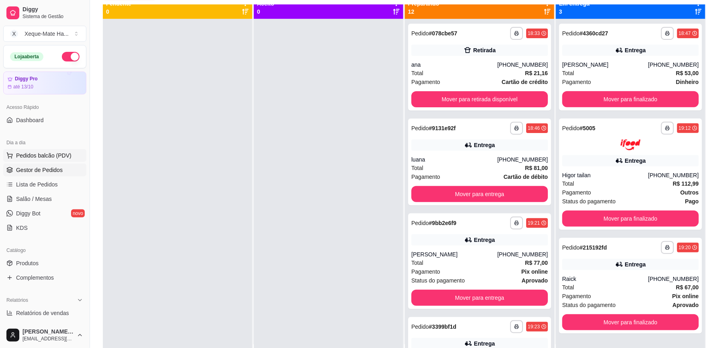
click at [58, 156] on span "Pedidos balcão (PDV)" at bounding box center [43, 156] width 55 height 8
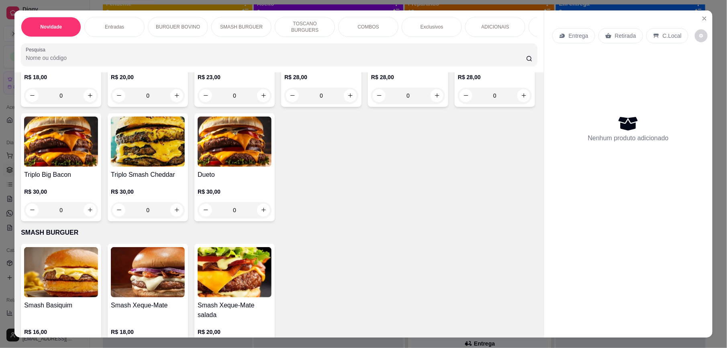
scroll to position [470, 0]
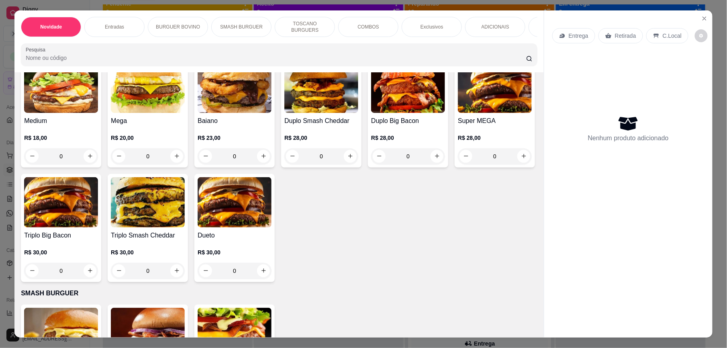
click at [521, 45] on icon "increase-product-quantity" at bounding box center [524, 42] width 6 height 6
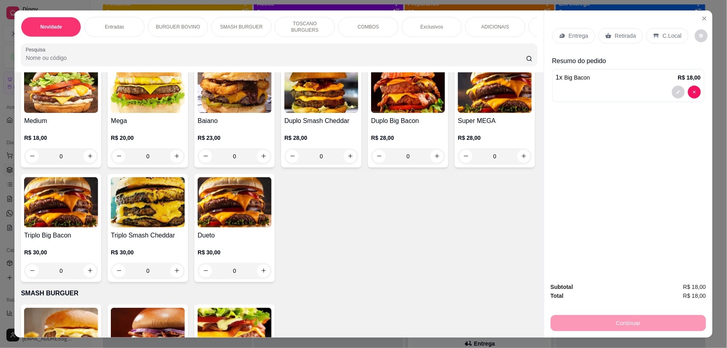
type input "1"
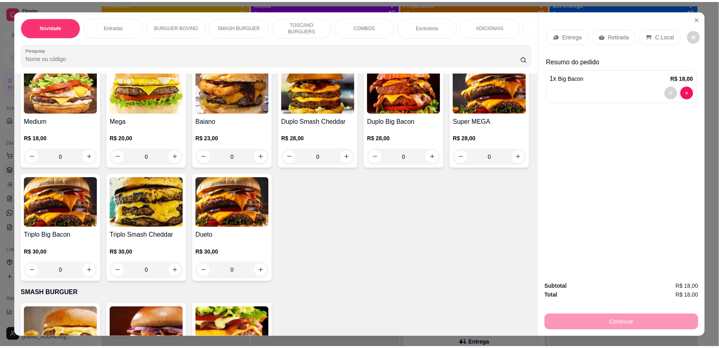
scroll to position [470, 0]
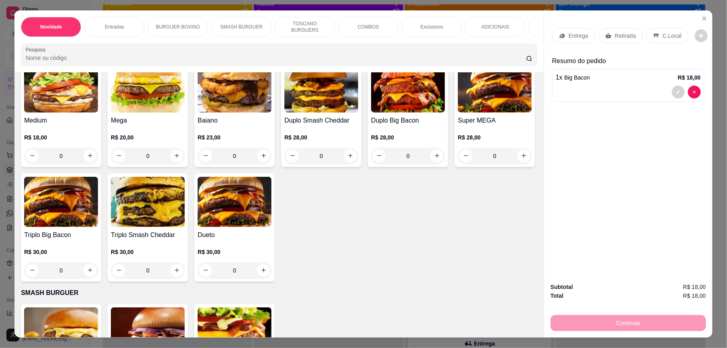
click at [663, 35] on p "C.Local" at bounding box center [672, 36] width 19 height 8
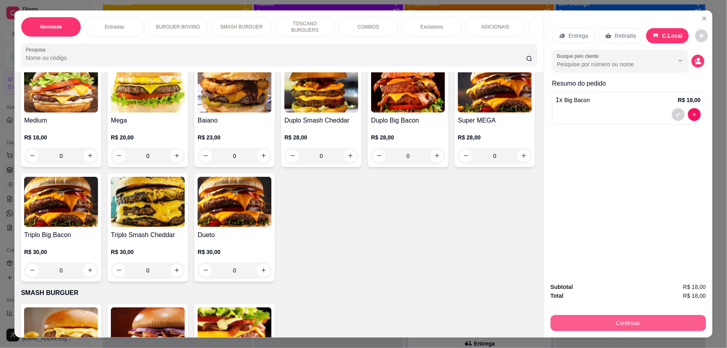
click at [620, 320] on button "Continuar" at bounding box center [629, 323] width 156 height 16
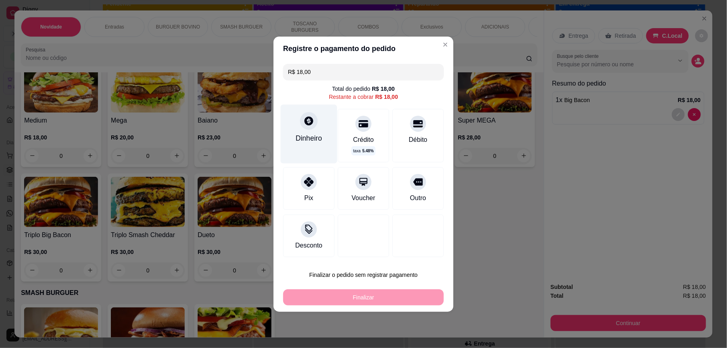
click at [309, 129] on div "Dinheiro" at bounding box center [309, 133] width 57 height 59
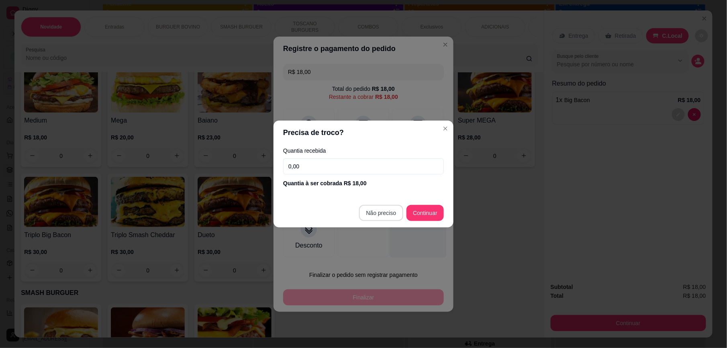
click at [390, 211] on div at bounding box center [418, 234] width 57 height 47
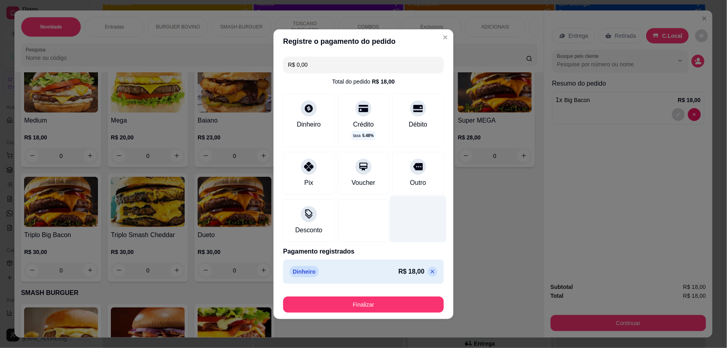
type input "R$ 0,00"
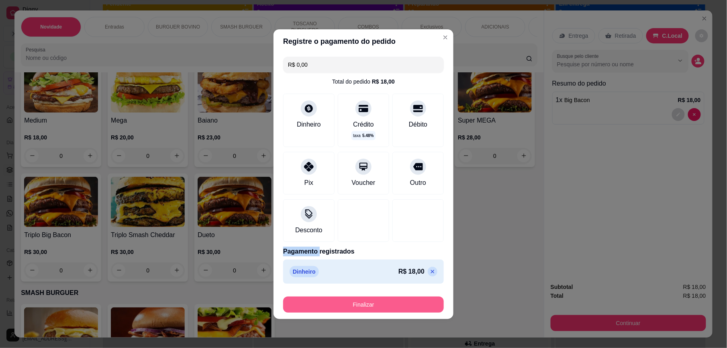
click at [383, 302] on button "Finalizar" at bounding box center [363, 305] width 161 height 16
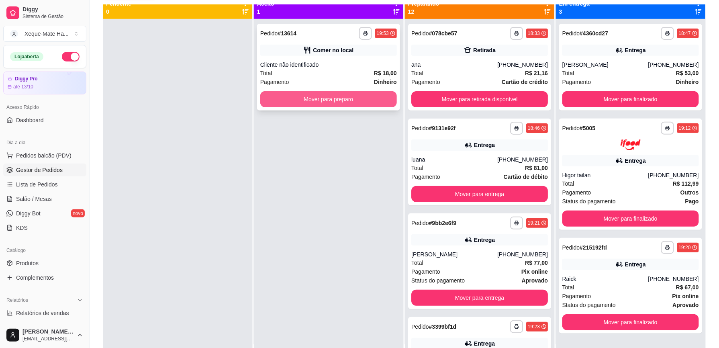
click at [366, 94] on button "Mover para preparo" at bounding box center [328, 99] width 137 height 16
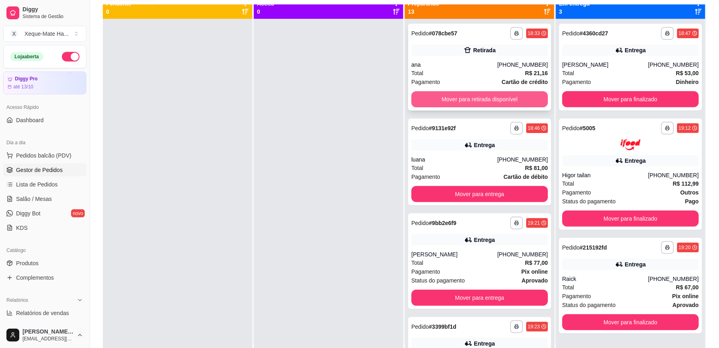
click at [448, 99] on button "Mover para retirada disponível" at bounding box center [480, 99] width 137 height 16
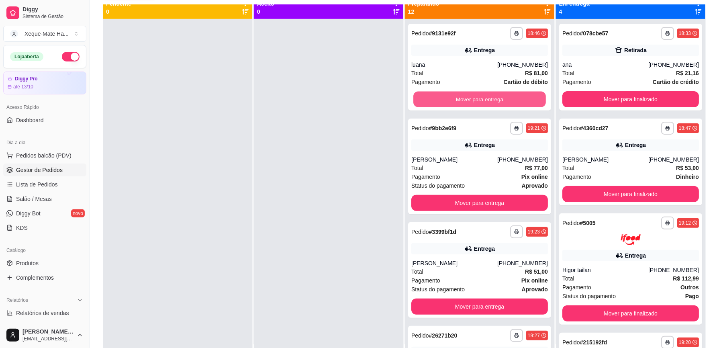
click at [448, 99] on button "Mover para entrega" at bounding box center [480, 100] width 133 height 16
click at [448, 99] on div "Mover para entrega" at bounding box center [480, 99] width 137 height 16
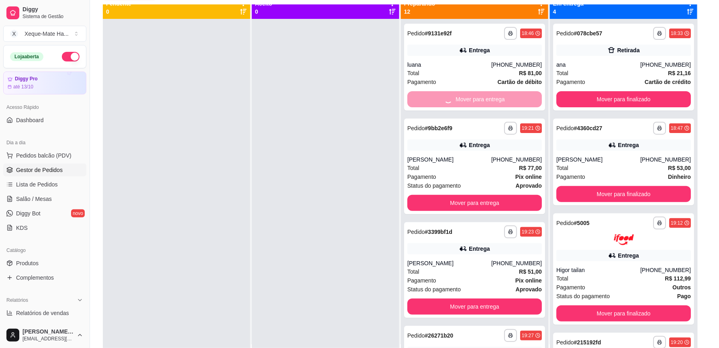
click at [448, 99] on div "Atenção Seu período de teste acabou no dia [DATE] . Essa funcionalidade está di…" at bounding box center [359, 172] width 213 height 239
click at [448, 99] on div "Atenção Seu período de teste acabou no dia [DATE] . Essa funcionalidade está di…" at bounding box center [359, 76] width 213 height 47
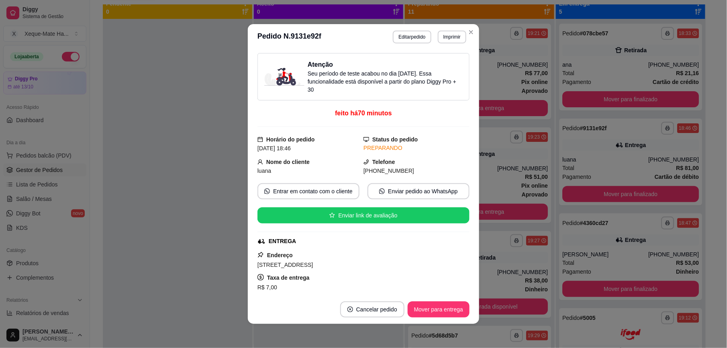
click at [448, 99] on div "Atenção Seu período de teste acabou no dia [DATE] . Essa funcionalidade está di…" at bounding box center [364, 76] width 212 height 47
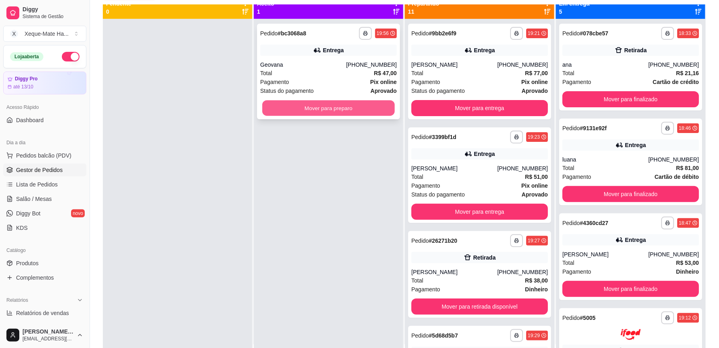
click at [312, 110] on button "Mover para preparo" at bounding box center [328, 108] width 133 height 16
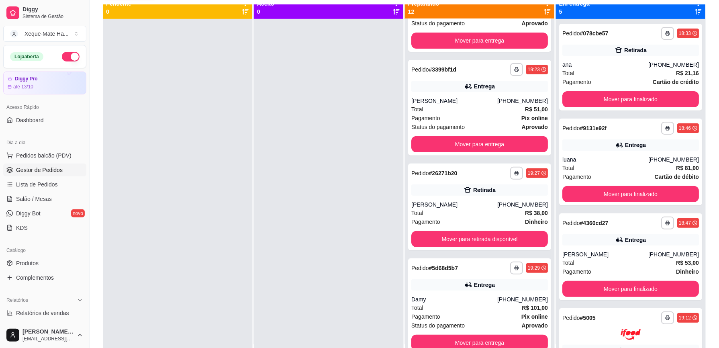
scroll to position [160, 0]
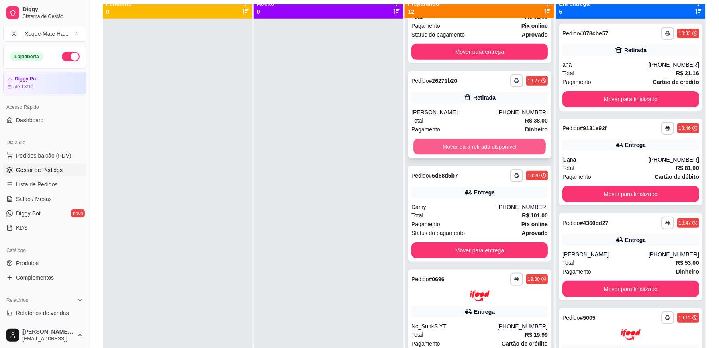
click at [515, 145] on button "Mover para retirada disponível" at bounding box center [480, 147] width 133 height 16
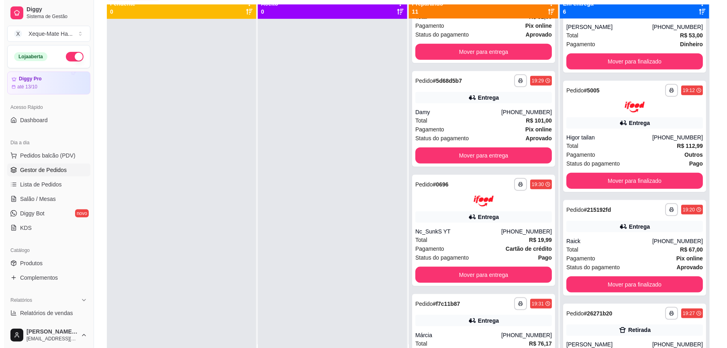
scroll to position [262, 0]
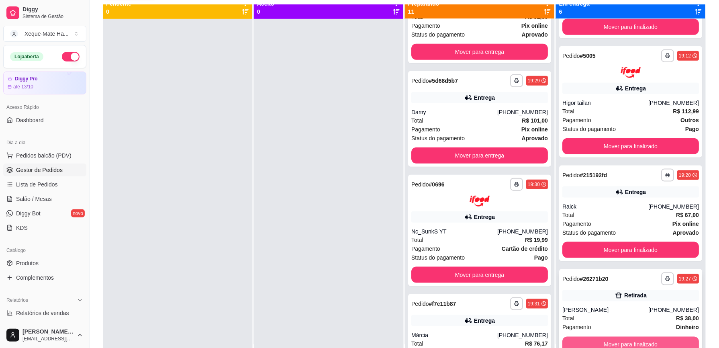
click at [628, 340] on div "**********" at bounding box center [630, 312] width 143 height 87
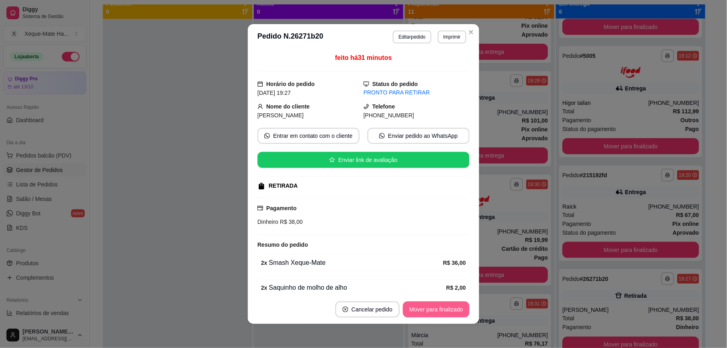
click at [436, 305] on button "Mover para finalizado" at bounding box center [436, 309] width 67 height 16
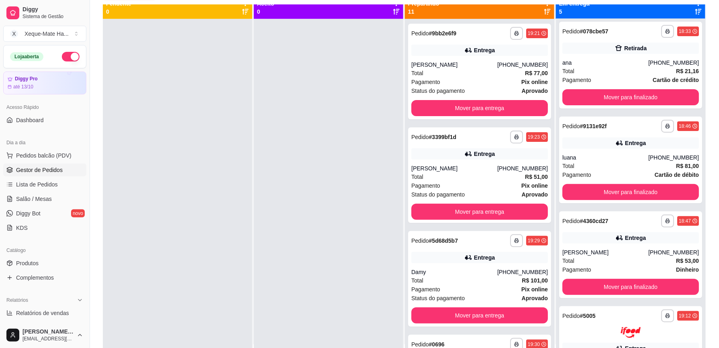
scroll to position [0, 0]
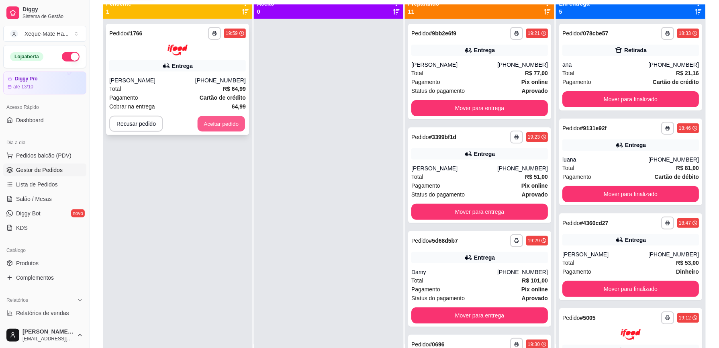
click at [232, 124] on button "Aceitar pedido" at bounding box center [221, 124] width 47 height 16
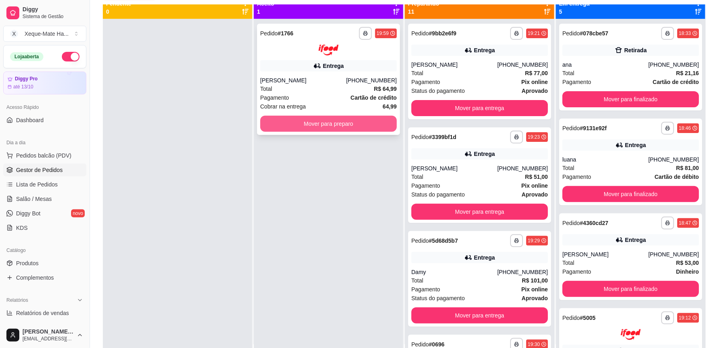
click at [346, 123] on button "Mover para preparo" at bounding box center [328, 124] width 137 height 16
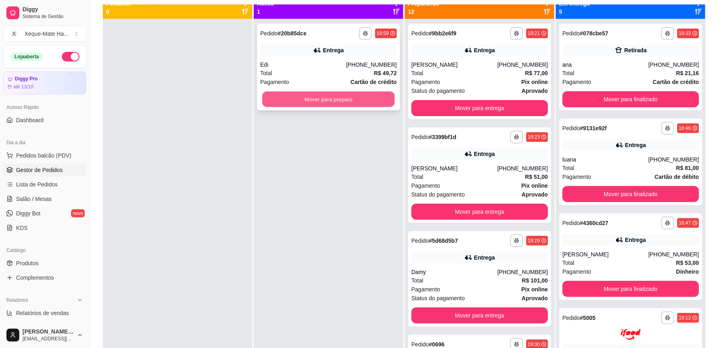
click at [360, 105] on button "Mover para preparo" at bounding box center [328, 100] width 133 height 16
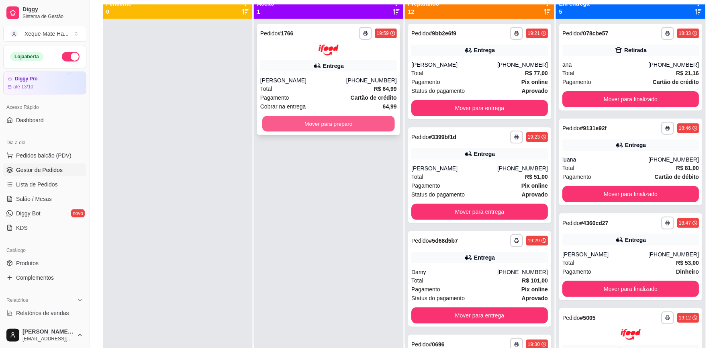
click at [358, 121] on button "Mover para preparo" at bounding box center [328, 124] width 133 height 16
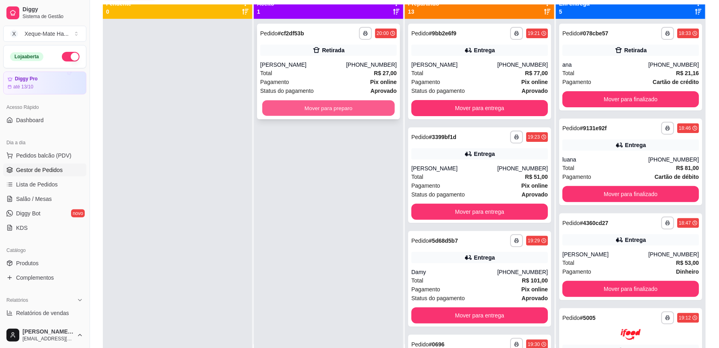
click at [369, 106] on button "Mover para preparo" at bounding box center [328, 108] width 133 height 16
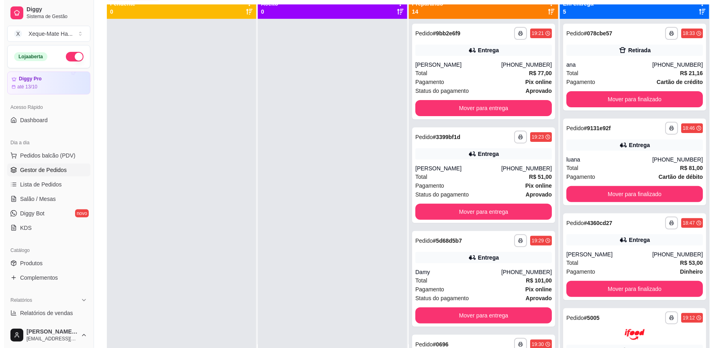
scroll to position [22, 0]
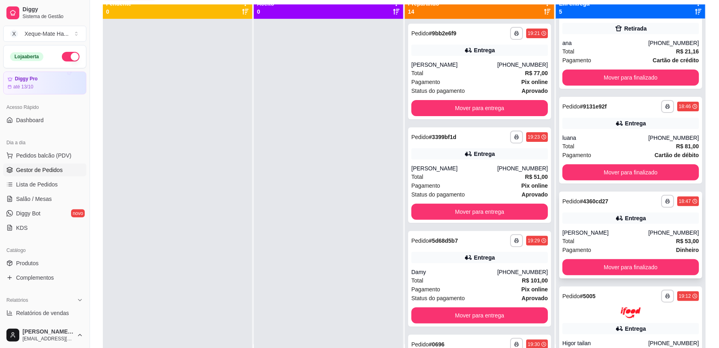
click at [604, 214] on div "Entrega" at bounding box center [631, 218] width 137 height 11
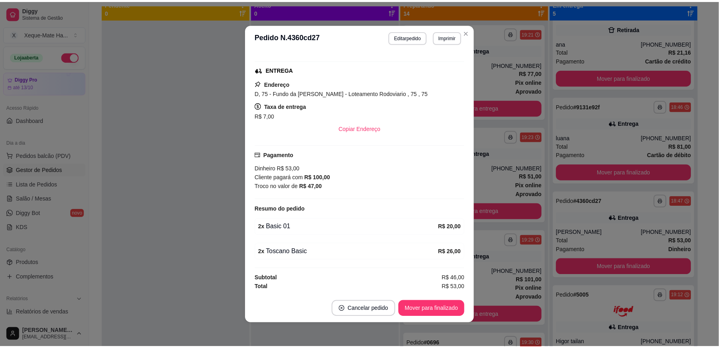
scroll to position [176, 0]
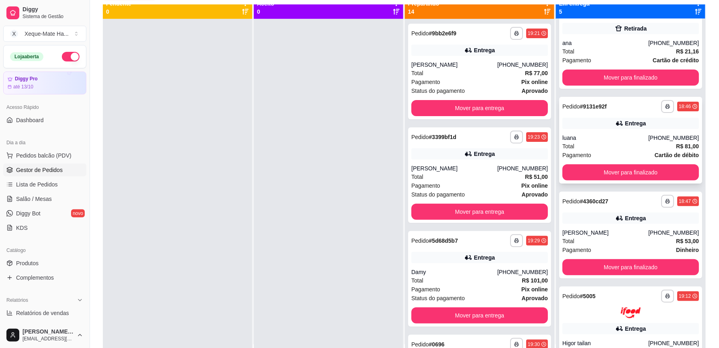
click at [620, 128] on div "Entrega" at bounding box center [631, 123] width 137 height 11
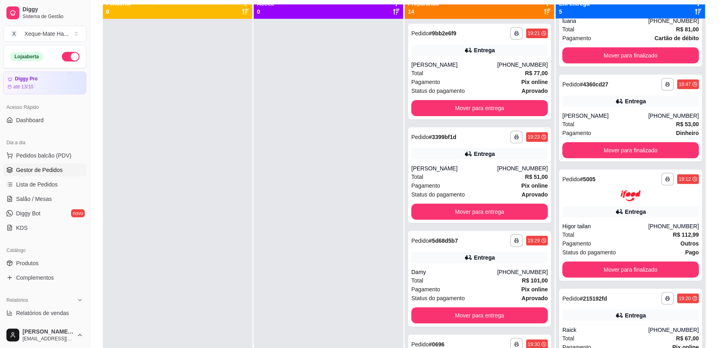
scroll to position [167, 0]
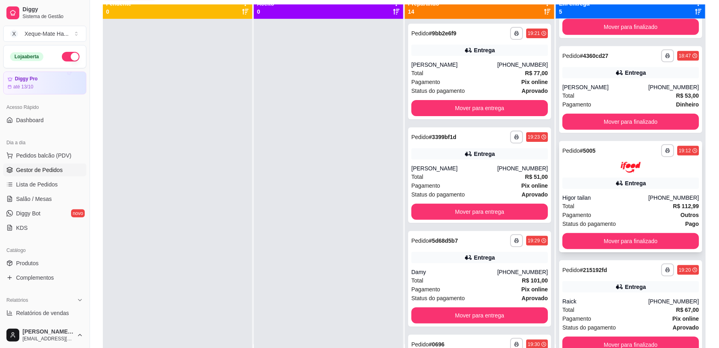
click at [643, 211] on div "Pagamento Outros" at bounding box center [631, 215] width 137 height 9
click at [604, 195] on div "Higor tailan" at bounding box center [606, 198] width 86 height 8
click at [615, 239] on button "Mover para finalizado" at bounding box center [631, 241] width 137 height 16
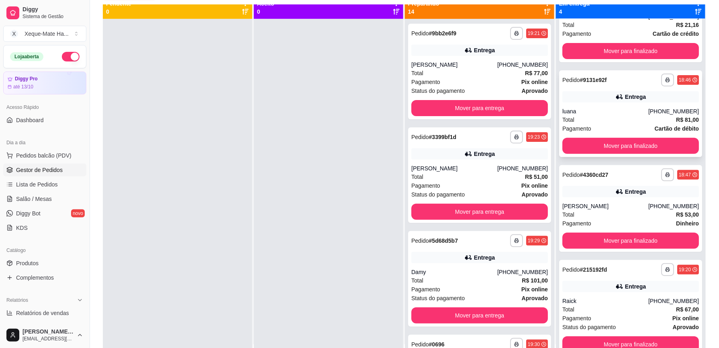
scroll to position [48, 0]
click at [619, 248] on div "**********" at bounding box center [630, 208] width 143 height 87
click at [641, 246] on button "Mover para finalizado" at bounding box center [631, 241] width 133 height 16
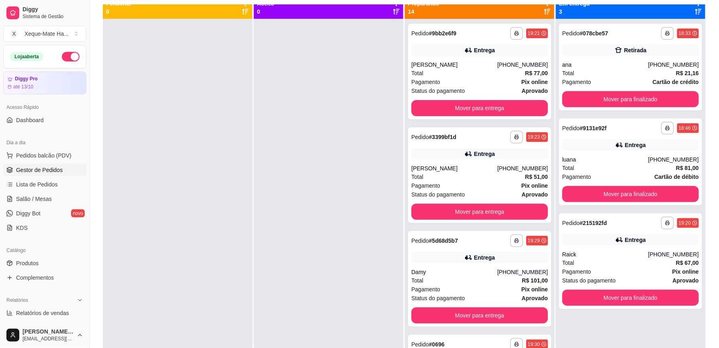
scroll to position [0, 0]
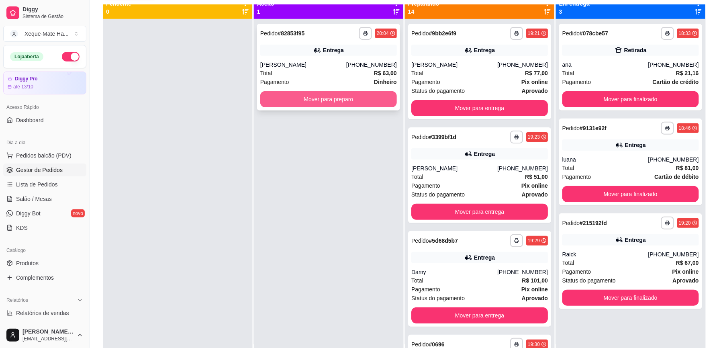
click at [375, 102] on button "Mover para preparo" at bounding box center [328, 99] width 137 height 16
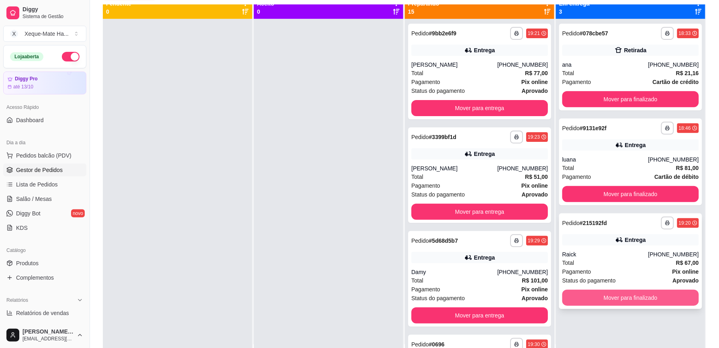
click at [584, 292] on button "Mover para finalizado" at bounding box center [631, 298] width 137 height 16
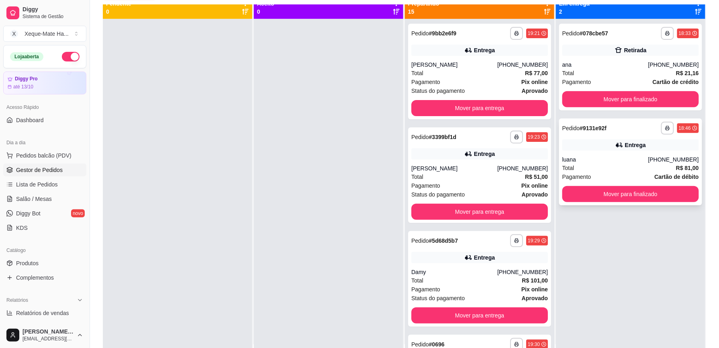
click at [595, 156] on div "luana" at bounding box center [606, 160] width 86 height 8
click at [612, 63] on div "ana" at bounding box center [606, 65] width 86 height 8
click at [574, 72] on div "Total R$ 21,16" at bounding box center [631, 73] width 137 height 9
click at [618, 100] on button "Mover para finalizado" at bounding box center [631, 99] width 137 height 16
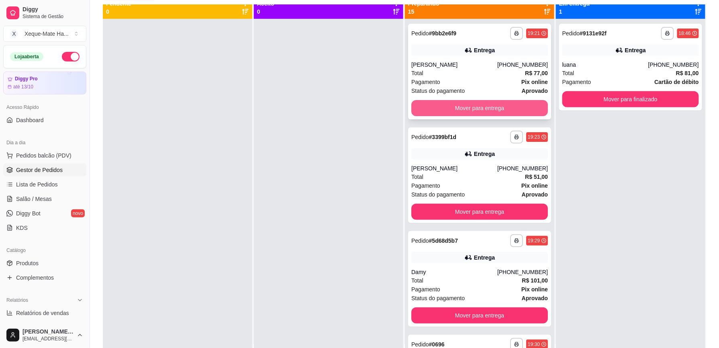
click at [493, 108] on button "Mover para entrega" at bounding box center [480, 108] width 137 height 16
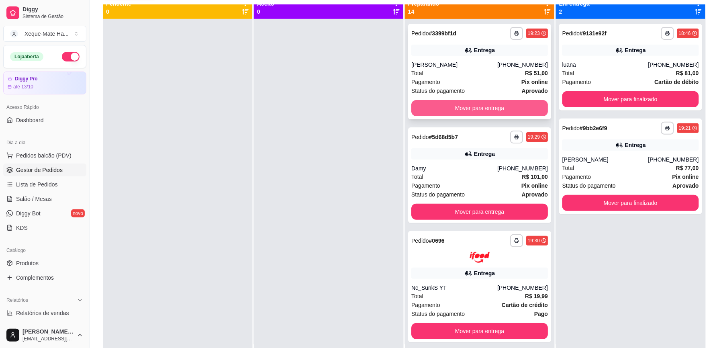
click at [488, 112] on button "Mover para entrega" at bounding box center [480, 108] width 137 height 16
click at [488, 112] on div "Mover para entrega" at bounding box center [480, 108] width 137 height 16
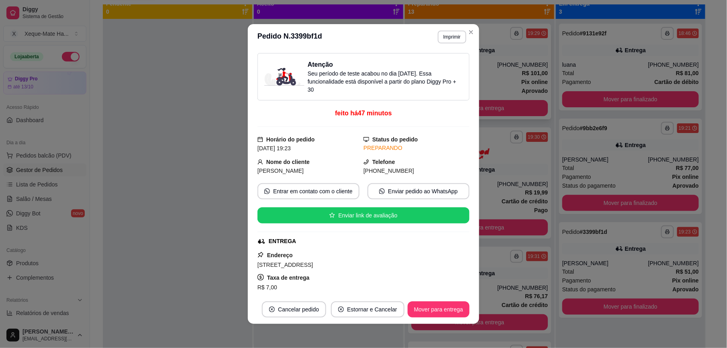
click at [466, 30] on div "**********" at bounding box center [480, 33] width 137 height 13
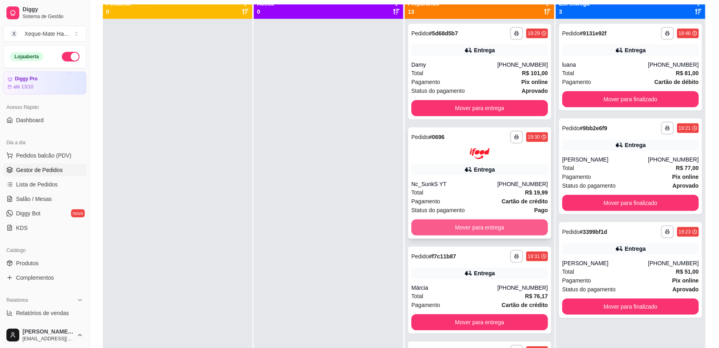
click at [470, 225] on button "Mover para entrega" at bounding box center [480, 227] width 137 height 16
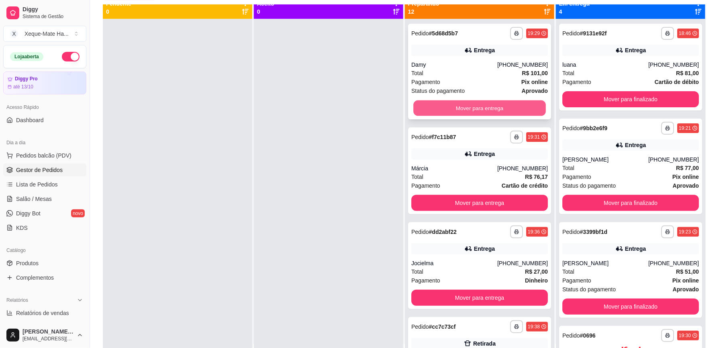
click at [455, 104] on button "Mover para entrega" at bounding box center [480, 108] width 133 height 16
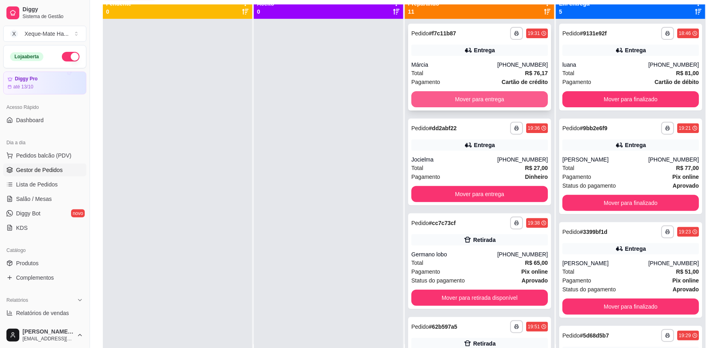
click at [452, 95] on button "Mover para entrega" at bounding box center [480, 99] width 137 height 16
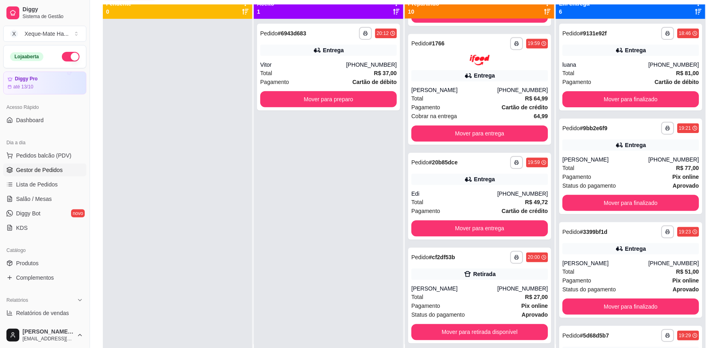
scroll to position [673, 0]
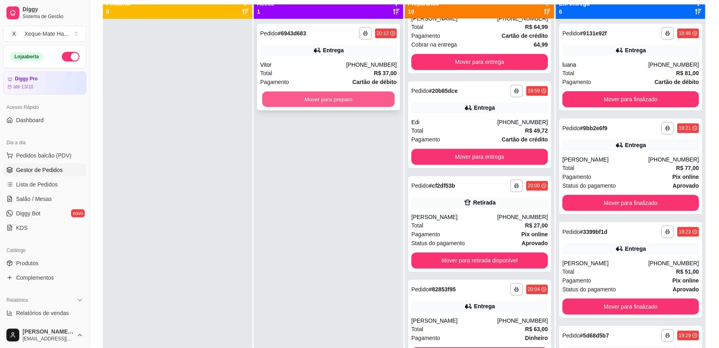
click at [354, 97] on button "Mover para preparo" at bounding box center [328, 100] width 133 height 16
click at [354, 100] on button "Mover para preparo" at bounding box center [328, 100] width 133 height 16
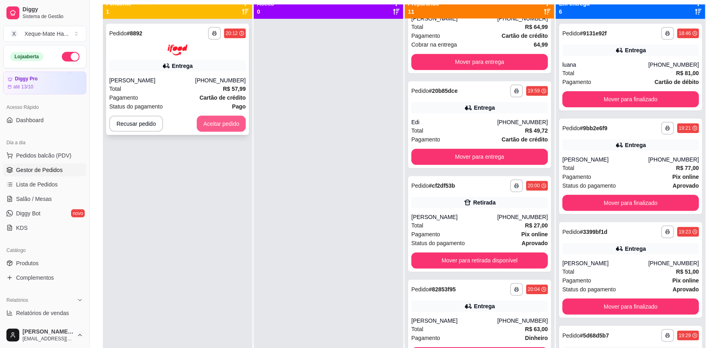
click at [227, 123] on button "Aceitar pedido" at bounding box center [221, 124] width 49 height 16
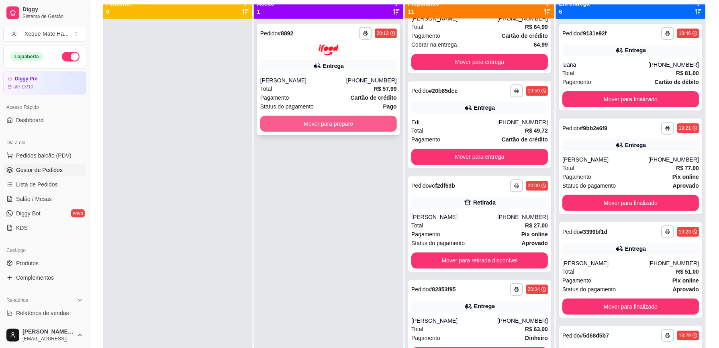
click at [291, 122] on button "Mover para preparo" at bounding box center [328, 124] width 137 height 16
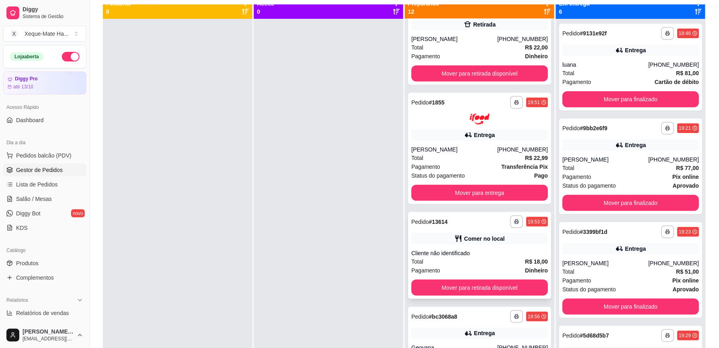
scroll to position [231, 0]
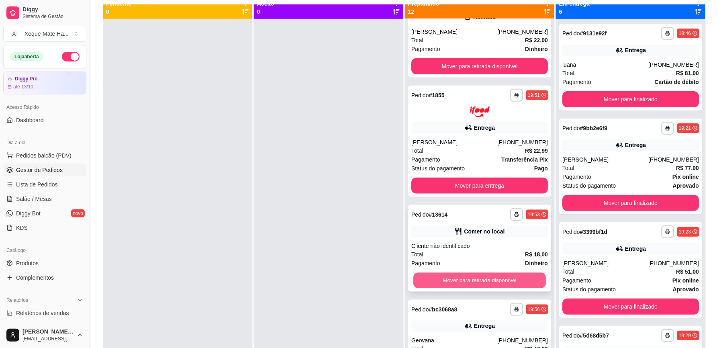
click at [519, 280] on button "Mover para retirada disponível" at bounding box center [480, 280] width 133 height 16
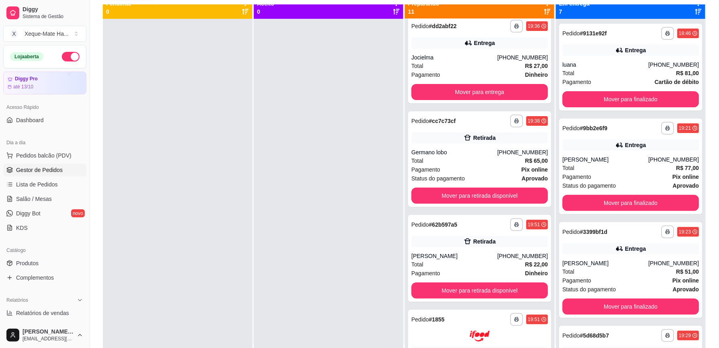
scroll to position [0, 0]
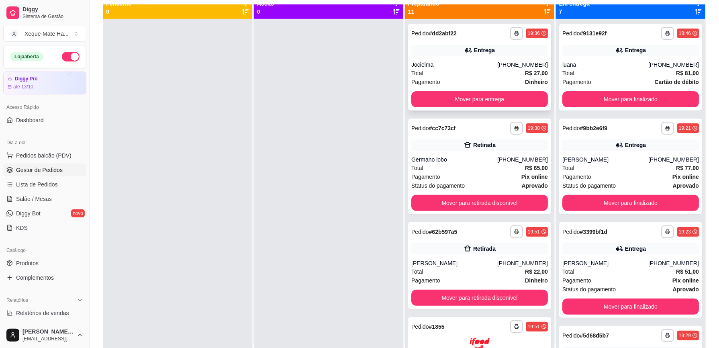
click at [484, 72] on div "Total R$ 27,00" at bounding box center [480, 73] width 137 height 9
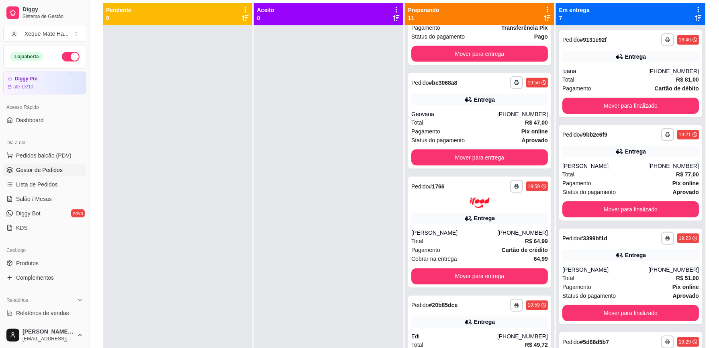
scroll to position [372, 0]
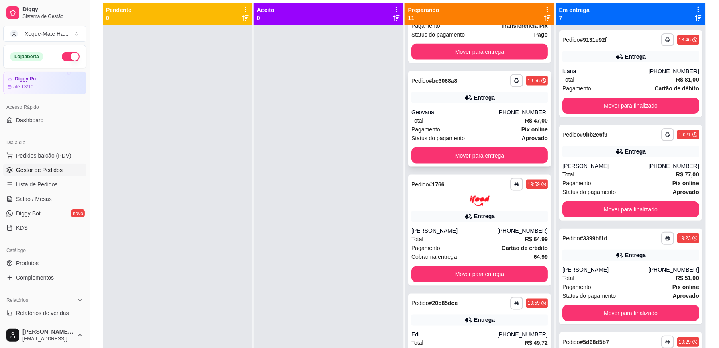
click at [458, 129] on div "Pagamento Pix online" at bounding box center [480, 129] width 137 height 9
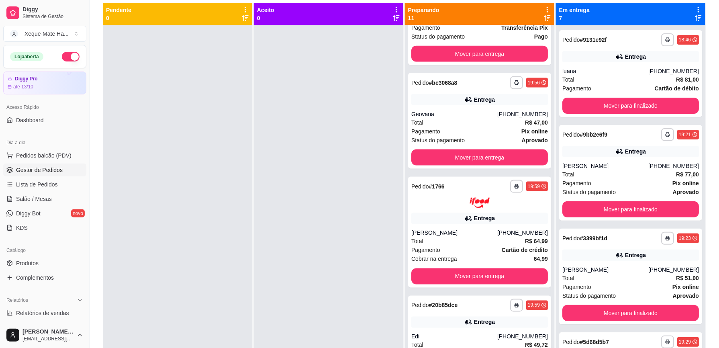
scroll to position [340, 0]
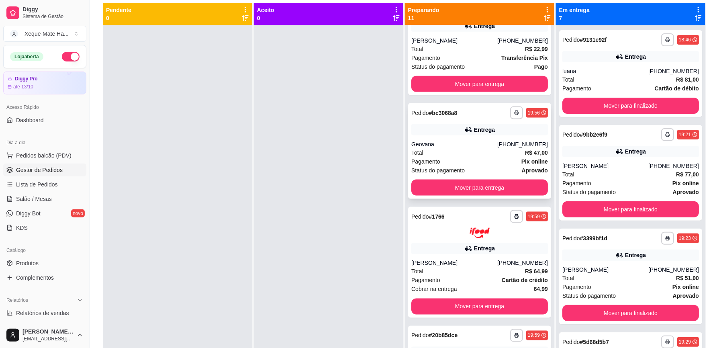
click at [487, 152] on div "Total R$ 47,00" at bounding box center [480, 152] width 137 height 9
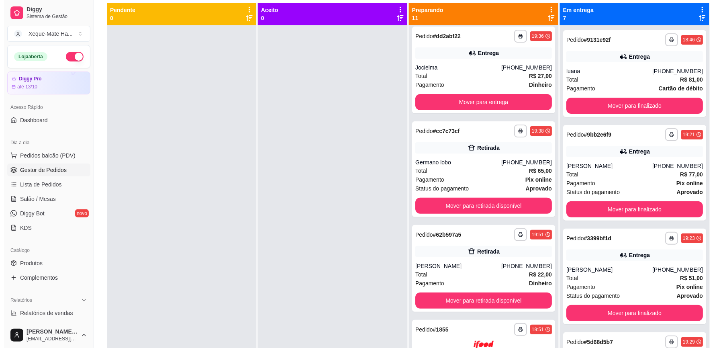
scroll to position [0, 0]
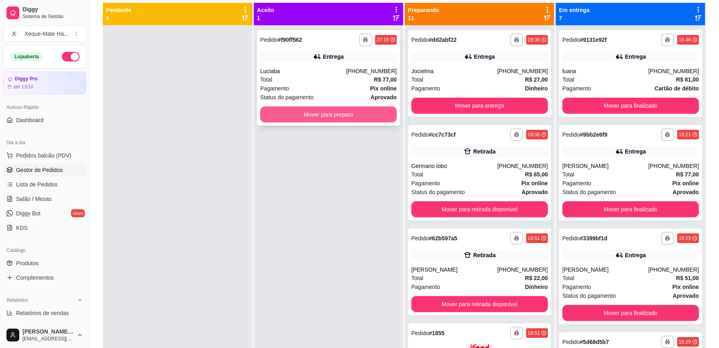
click at [359, 116] on button "Mover para preparo" at bounding box center [328, 114] width 137 height 16
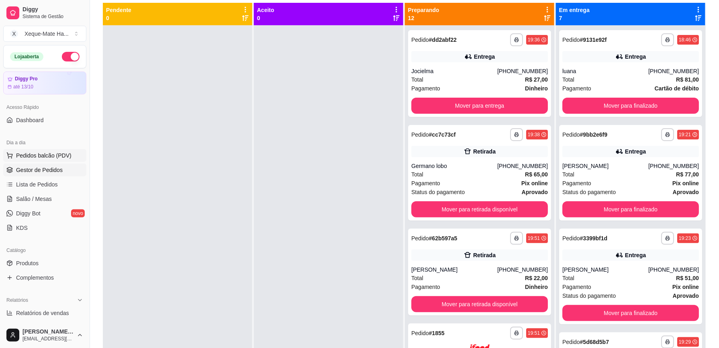
click at [66, 155] on span "Pedidos balcão (PDV)" at bounding box center [43, 156] width 55 height 8
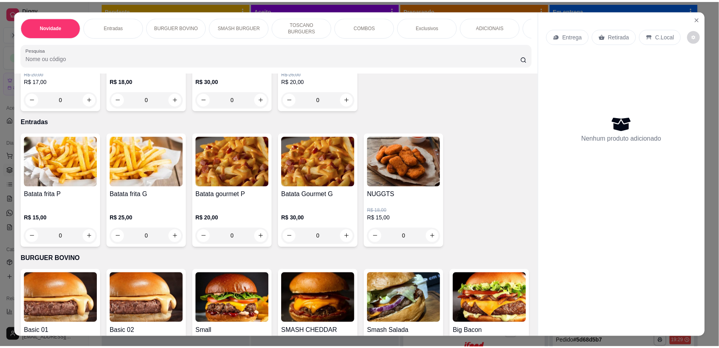
scroll to position [156, 0]
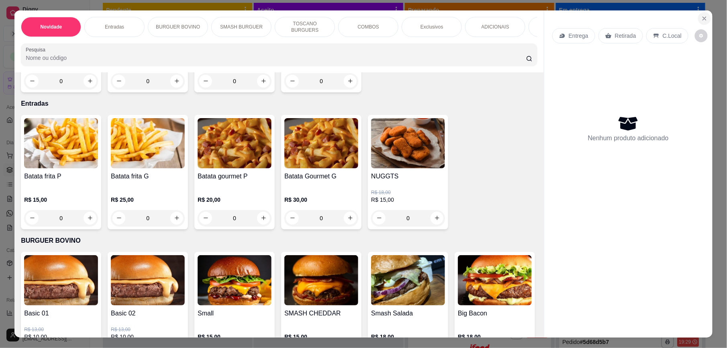
click at [698, 15] on button "Close" at bounding box center [704, 18] width 13 height 13
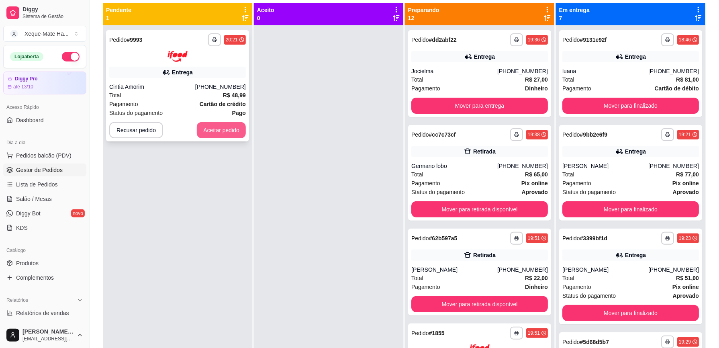
click at [215, 128] on button "Aceitar pedido" at bounding box center [221, 130] width 49 height 16
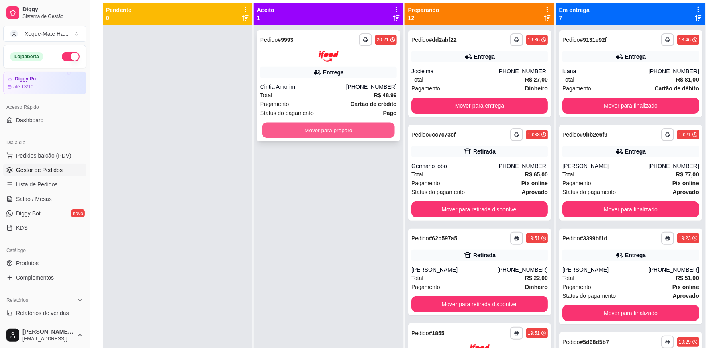
click at [305, 125] on button "Mover para preparo" at bounding box center [328, 130] width 133 height 16
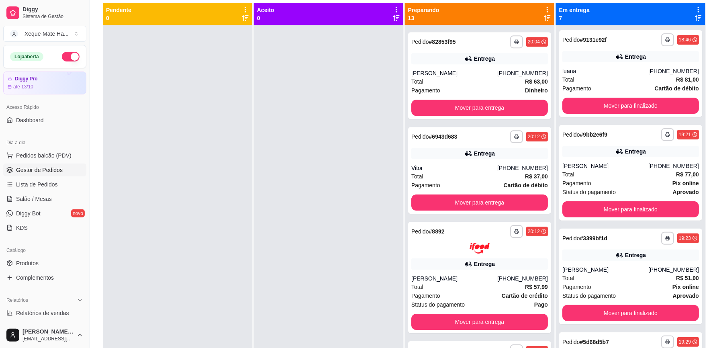
scroll to position [1026, 0]
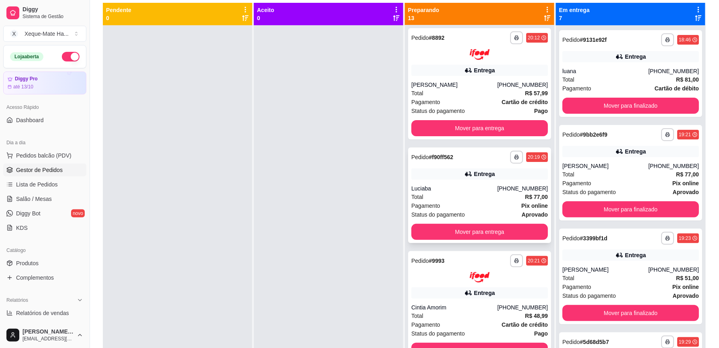
click at [466, 197] on div "Total R$ 77,00" at bounding box center [480, 197] width 137 height 9
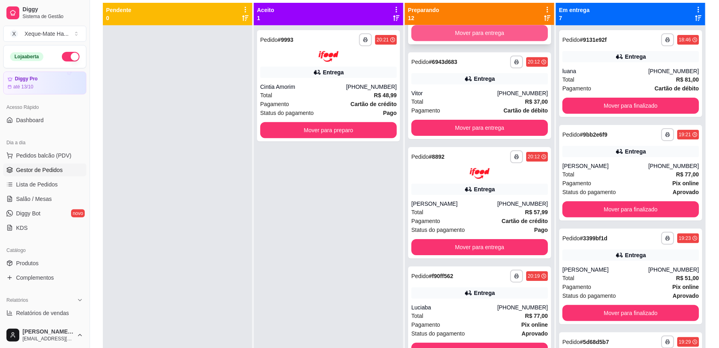
scroll to position [906, 0]
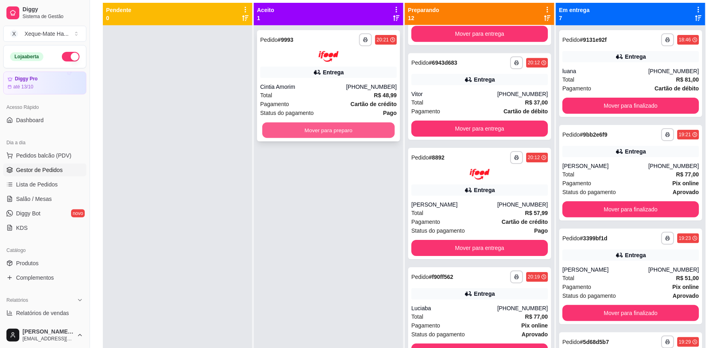
click at [357, 126] on button "Mover para preparo" at bounding box center [328, 130] width 133 height 16
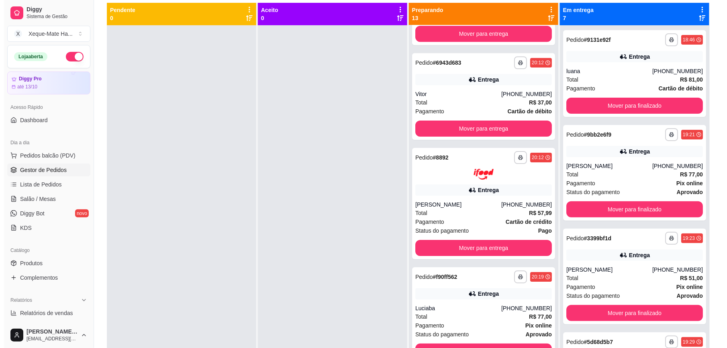
scroll to position [1026, 0]
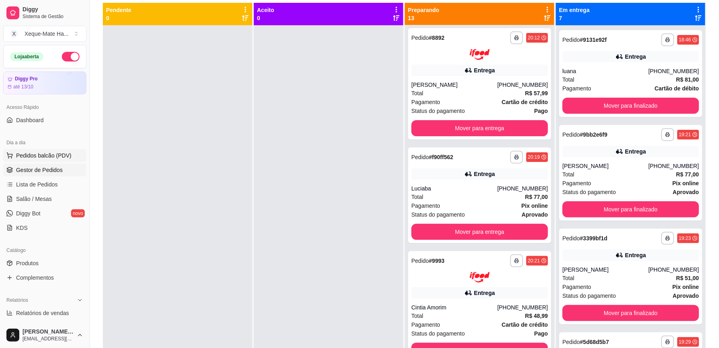
click at [55, 158] on span "Pedidos balcão (PDV)" at bounding box center [43, 156] width 55 height 8
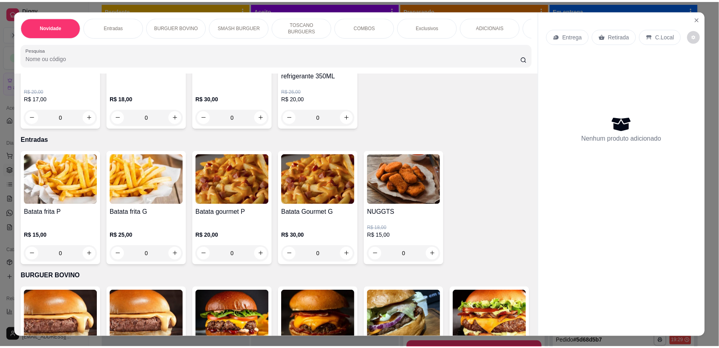
scroll to position [96, 0]
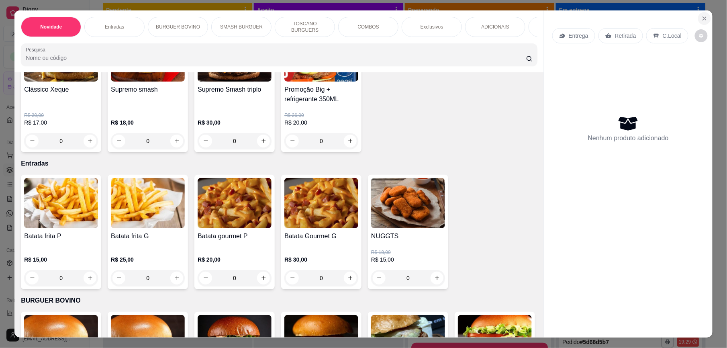
click at [702, 19] on icon "Close" at bounding box center [705, 18] width 6 height 6
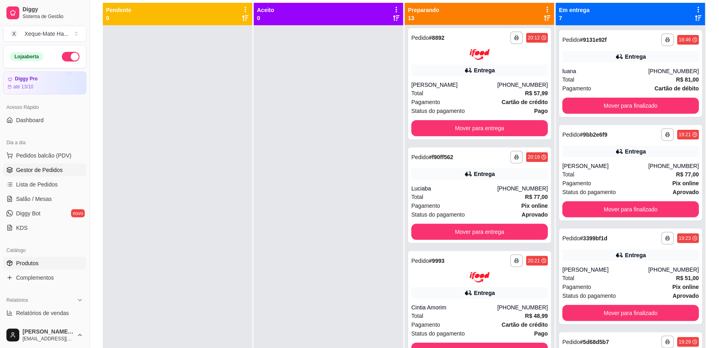
click at [34, 264] on span "Produtos" at bounding box center [27, 263] width 23 height 8
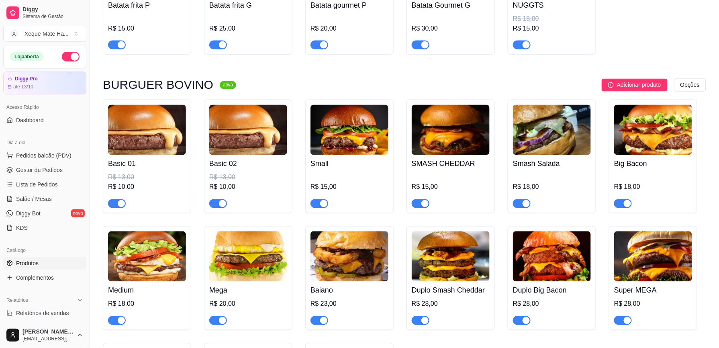
scroll to position [478, 0]
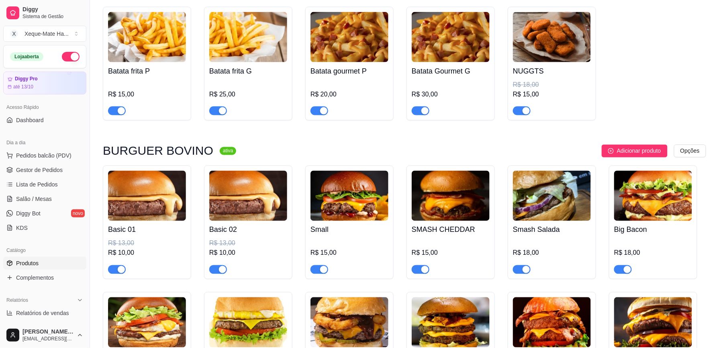
drag, startPoint x: 727, startPoint y: 86, endPoint x: 722, endPoint y: 78, distance: 9.9
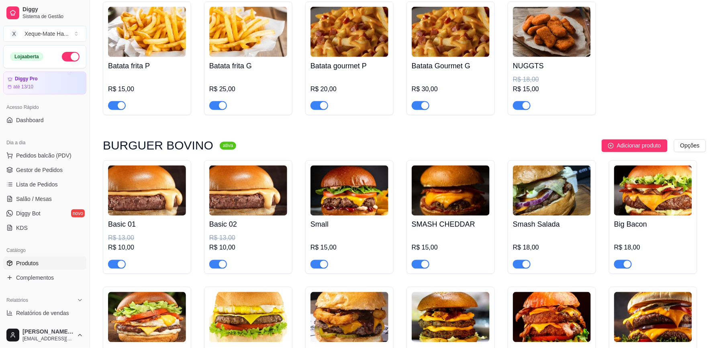
scroll to position [313, 0]
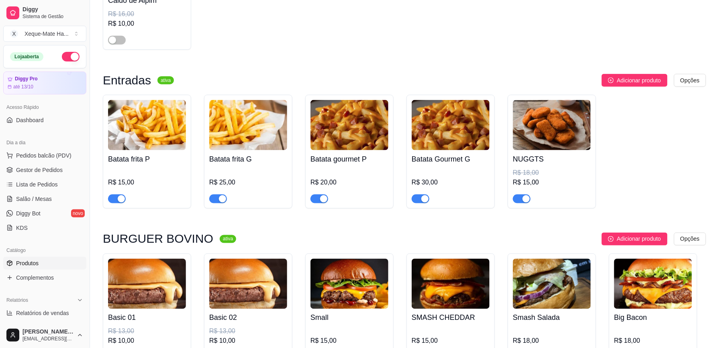
click at [418, 199] on span "button" at bounding box center [421, 199] width 18 height 9
click at [421, 200] on button "button" at bounding box center [421, 199] width 18 height 9
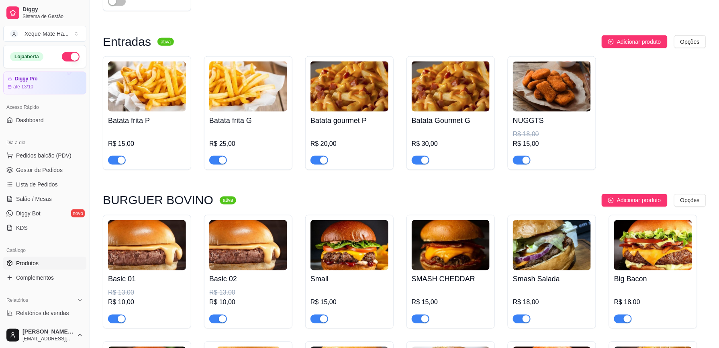
scroll to position [357, 0]
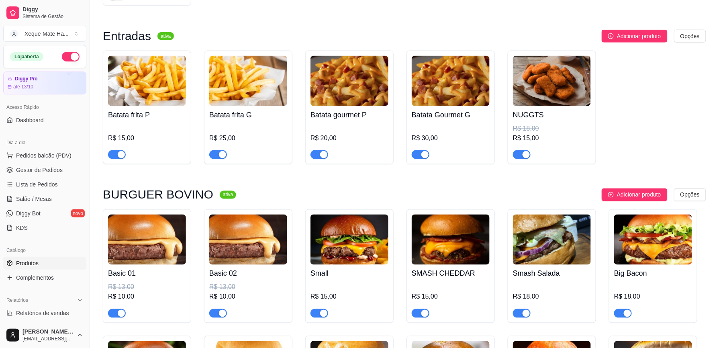
click at [322, 155] on div "button" at bounding box center [323, 154] width 7 height 7
click at [316, 156] on div "button" at bounding box center [314, 154] width 7 height 7
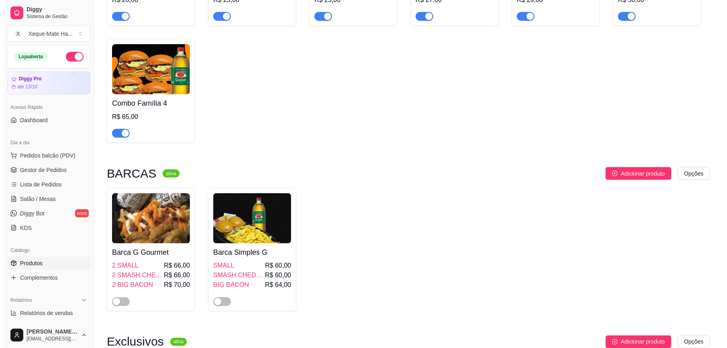
scroll to position [1499, 0]
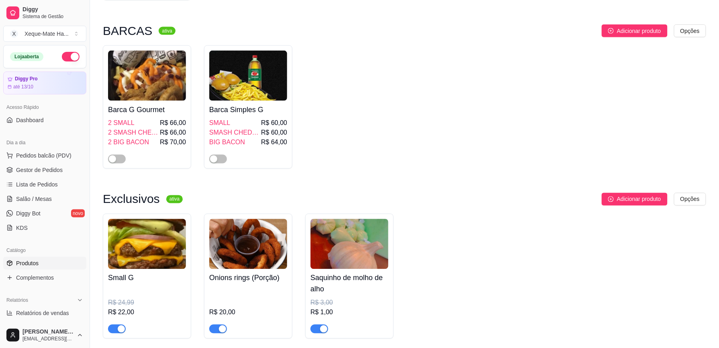
click at [149, 128] on div "2 SMALL R$ 66,00" at bounding box center [147, 124] width 78 height 10
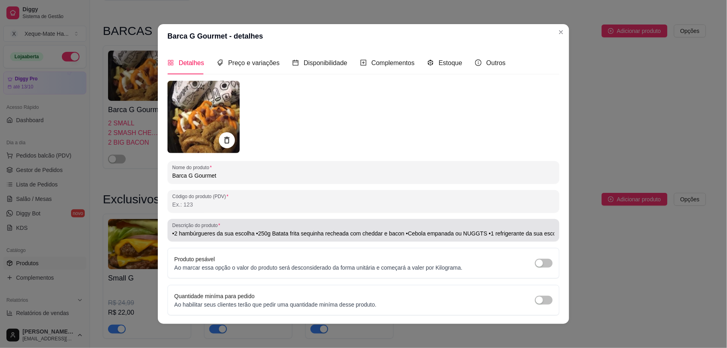
type input "•2 hambúrgueres da sua escolha •250g Batata frita sequinha recheada com cheddar…"
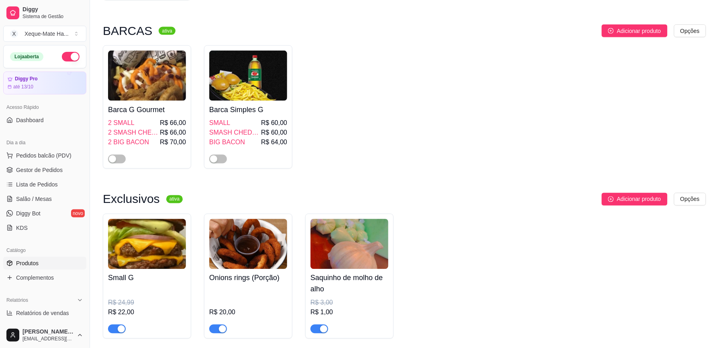
click at [264, 115] on h4 "Barca Simples G" at bounding box center [248, 109] width 78 height 11
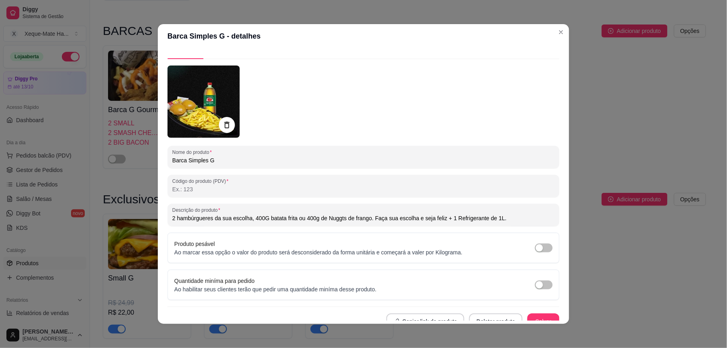
scroll to position [25, 0]
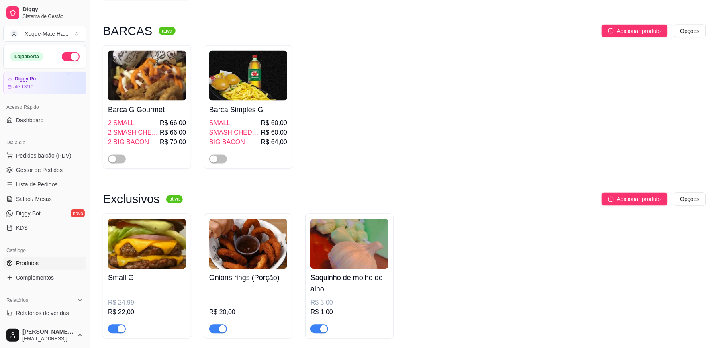
click at [149, 128] on div "2 SMALL R$ 66,00" at bounding box center [147, 124] width 78 height 10
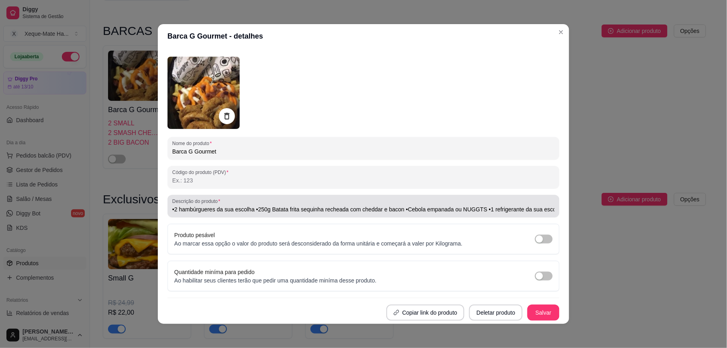
type input "•2 hambúrgueres da sua escolha •250g Batata frita sequinha recheada com cheddar…"
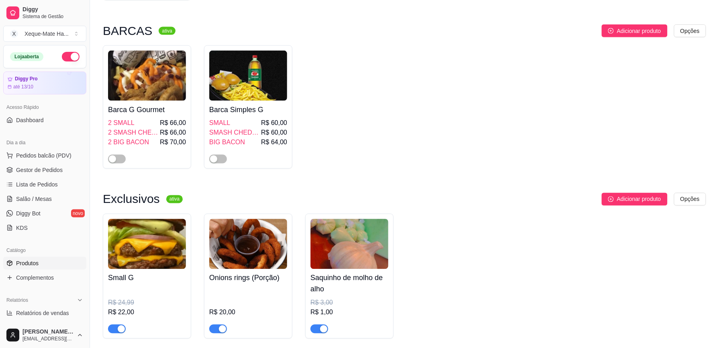
click at [245, 101] on img at bounding box center [248, 76] width 78 height 50
click at [169, 115] on h4 "Barca G Gourmet" at bounding box center [147, 109] width 78 height 11
click at [29, 172] on span "Gestor de Pedidos" at bounding box center [39, 170] width 47 height 8
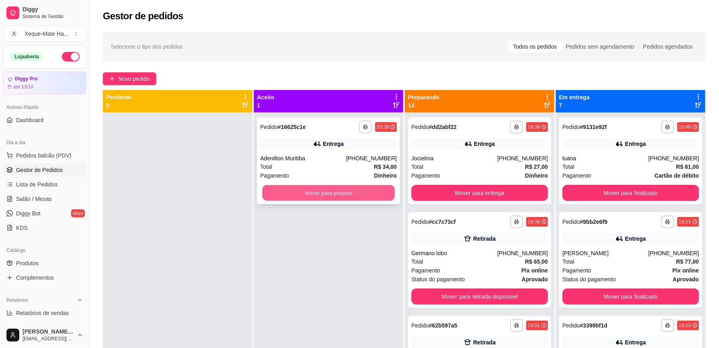
click at [301, 195] on button "Mover para preparo" at bounding box center [328, 193] width 133 height 16
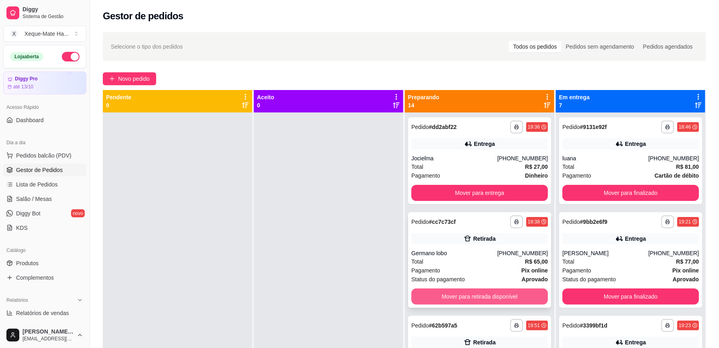
click at [447, 296] on button "Mover para retirada disponível" at bounding box center [480, 297] width 137 height 16
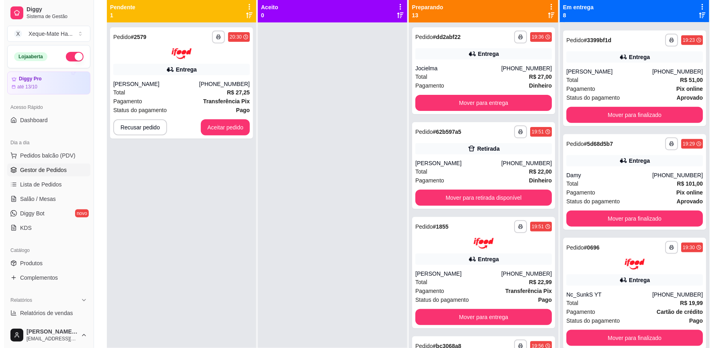
scroll to position [111, 0]
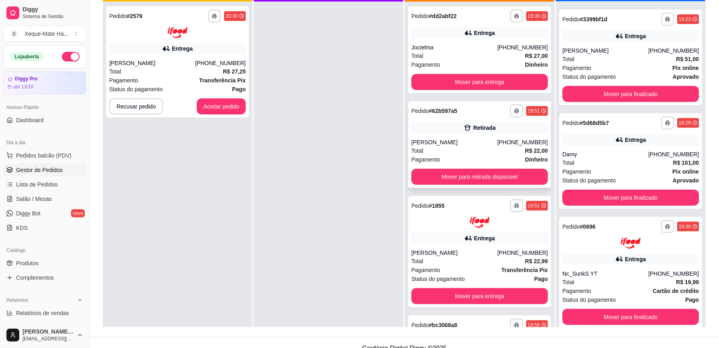
click at [440, 105] on div "**********" at bounding box center [480, 110] width 137 height 13
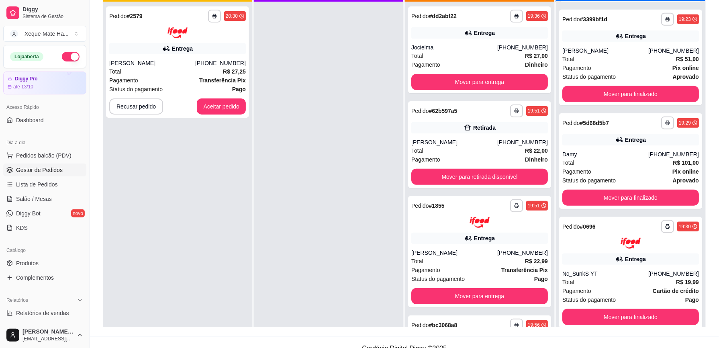
click at [447, 105] on div "Telefone [PHONE_NUMBER]" at bounding box center [417, 111] width 106 height 18
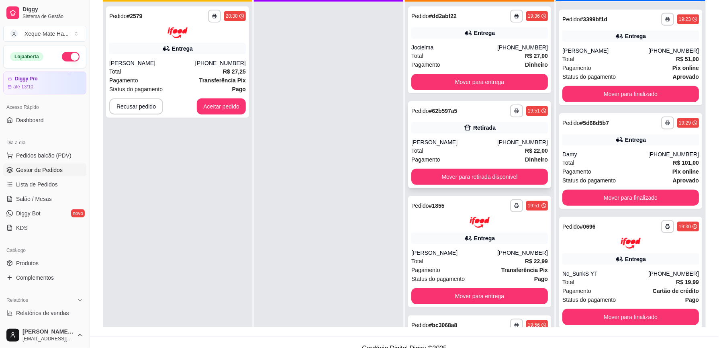
click at [442, 108] on strong "# 62b597a5" at bounding box center [443, 111] width 29 height 6
click at [177, 163] on div "**********" at bounding box center [177, 176] width 149 height 348
click at [433, 101] on div "**********" at bounding box center [479, 144] width 143 height 87
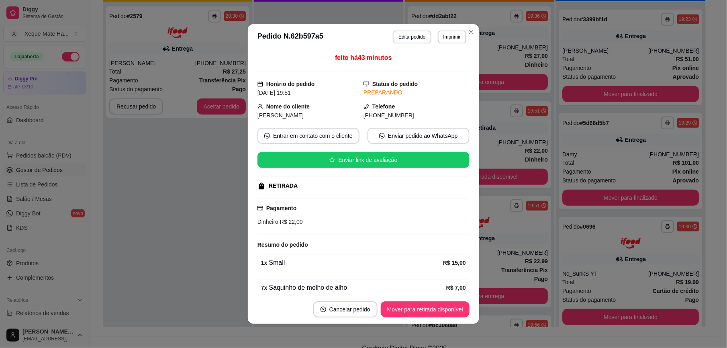
click at [444, 105] on div "Telefone [PHONE_NUMBER]" at bounding box center [417, 111] width 106 height 18
click at [148, 166] on div "**********" at bounding box center [177, 176] width 149 height 348
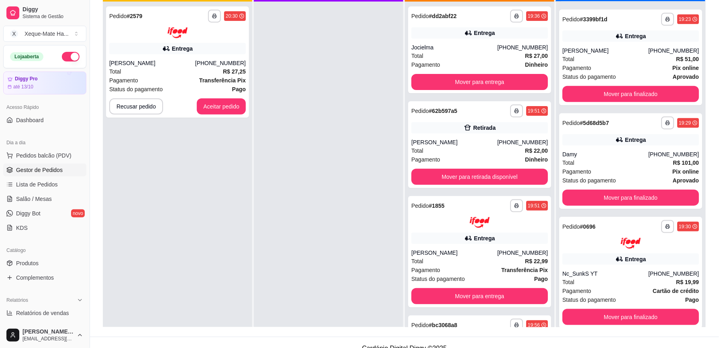
drag, startPoint x: 154, startPoint y: 168, endPoint x: 175, endPoint y: 177, distance: 23.0
click at [170, 175] on div "**********" at bounding box center [177, 176] width 149 height 348
click at [442, 102] on div "**********" at bounding box center [479, 144] width 143 height 87
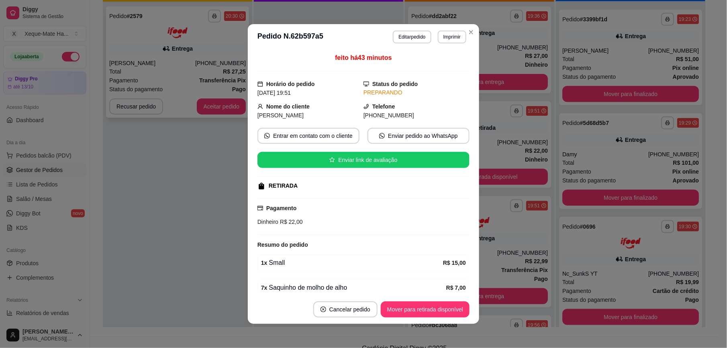
click at [223, 108] on button "Aceitar pedido" at bounding box center [221, 106] width 49 height 16
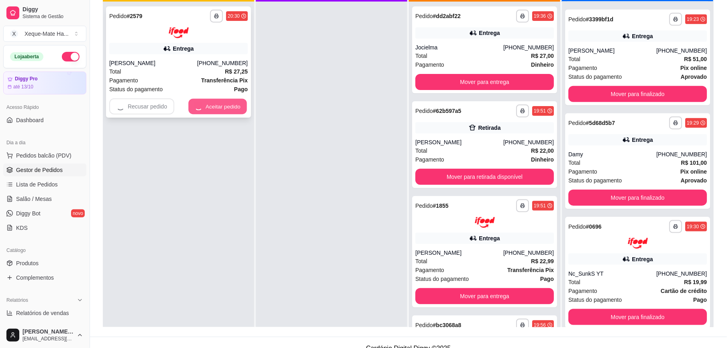
click at [224, 108] on div "Recusar pedido Aceitar pedido" at bounding box center [178, 106] width 139 height 16
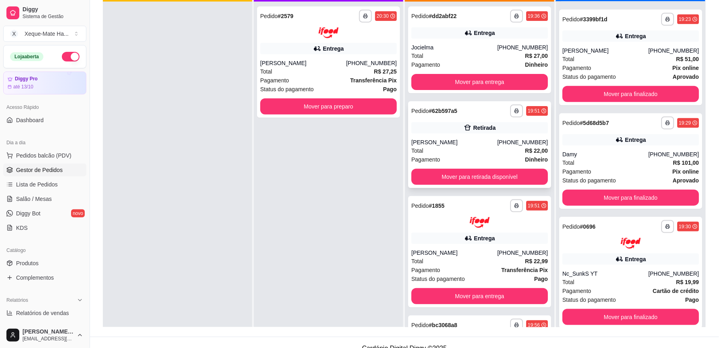
click at [444, 104] on div "**********" at bounding box center [479, 144] width 143 height 87
